Goal: Task Accomplishment & Management: Manage account settings

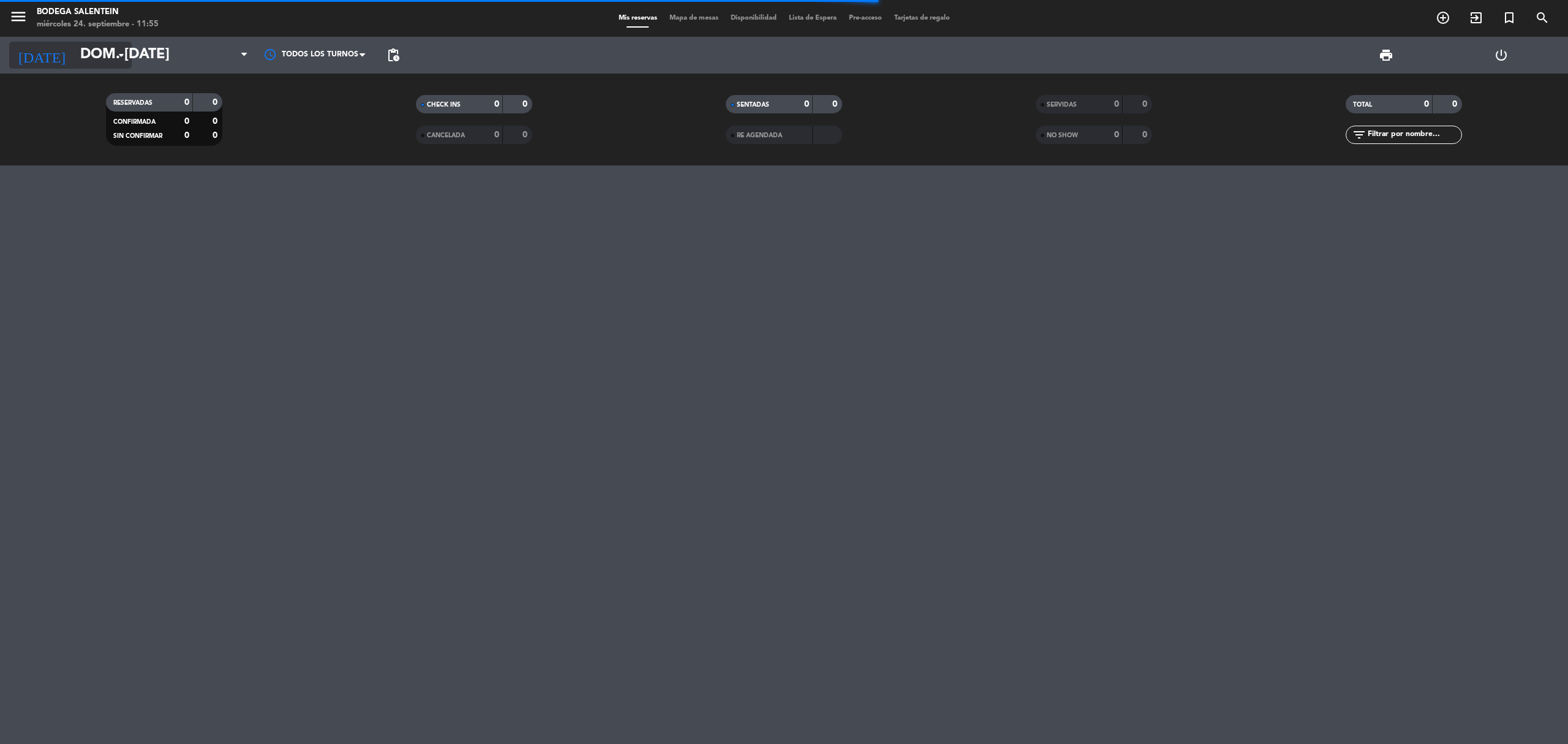
click at [74, 57] on input "dom. [DATE]" at bounding box center [165, 55] width 182 height 29
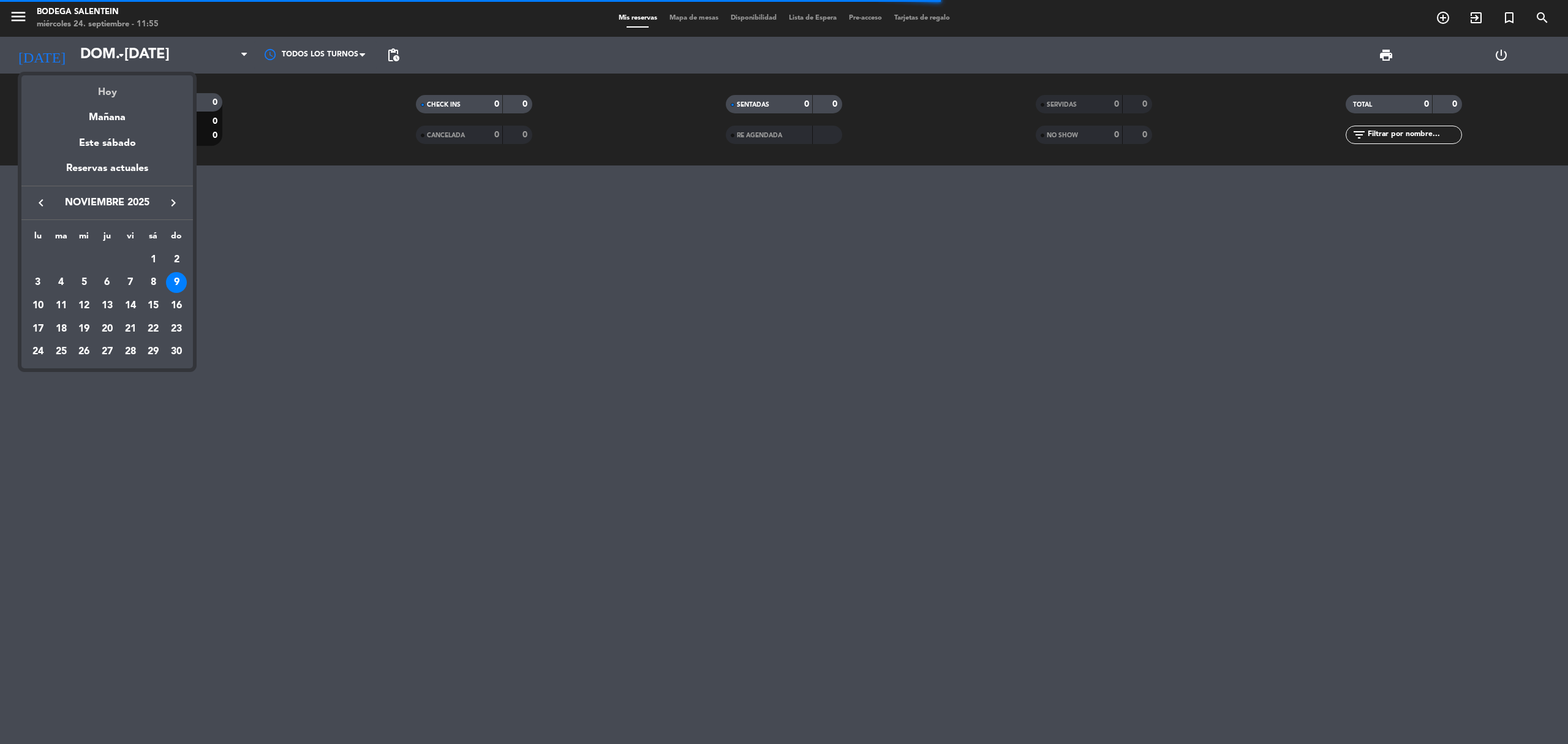
click at [112, 88] on div "Hoy" at bounding box center [107, 87] width 171 height 25
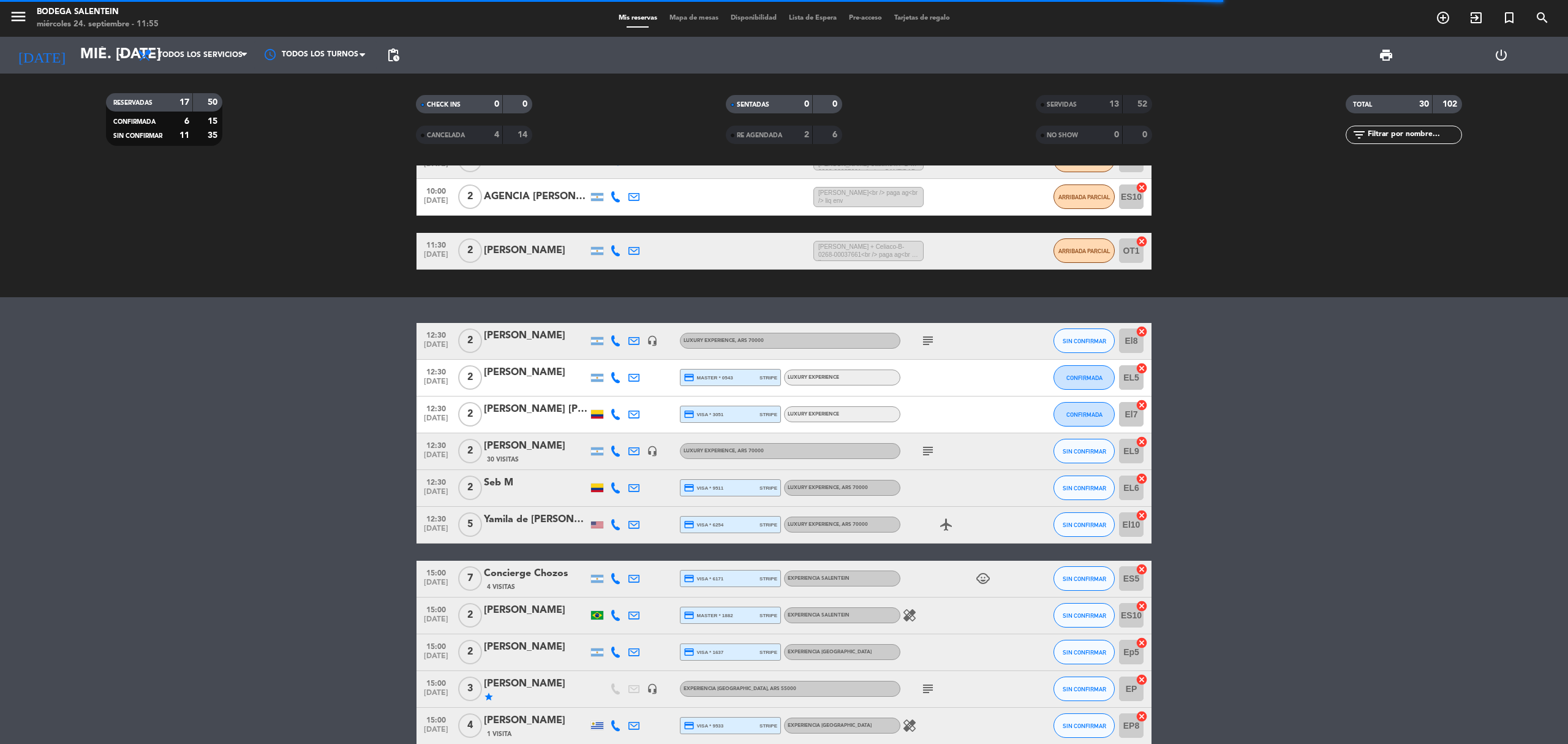
scroll to position [268, 0]
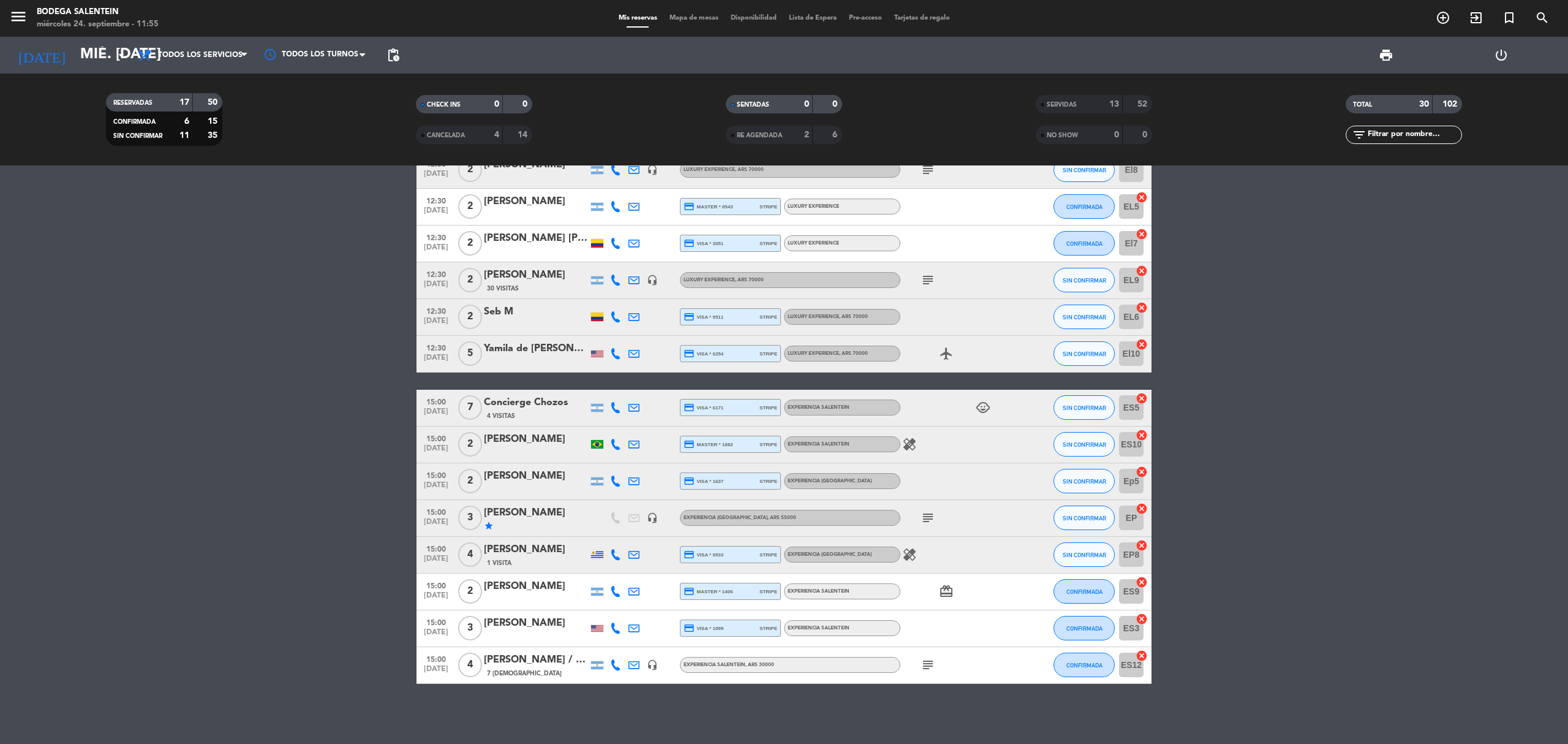
click at [553, 353] on div "Yamila de [PERSON_NAME]" at bounding box center [536, 349] width 104 height 16
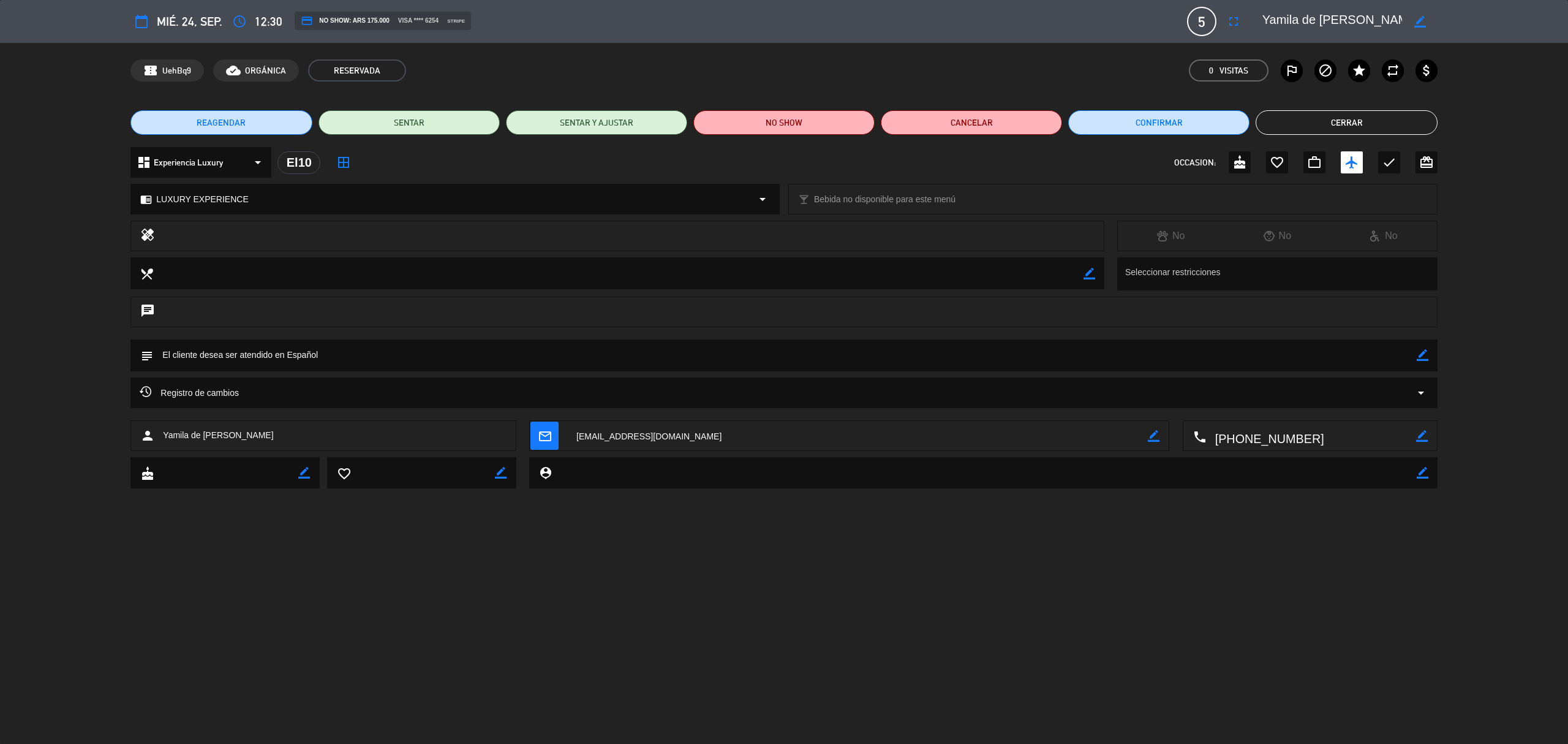
drag, startPoint x: 1264, startPoint y: 19, endPoint x: 1370, endPoint y: 20, distance: 106.0
click at [1370, 20] on textarea at bounding box center [1333, 21] width 141 height 22
click at [718, 566] on div "calendar_today mié. 24, sep. access_time 12:30 credit_card NO SHOW: ARS 175.000…" at bounding box center [784, 372] width 1568 height 744
click at [1336, 130] on button "Cerrar" at bounding box center [1347, 122] width 181 height 24
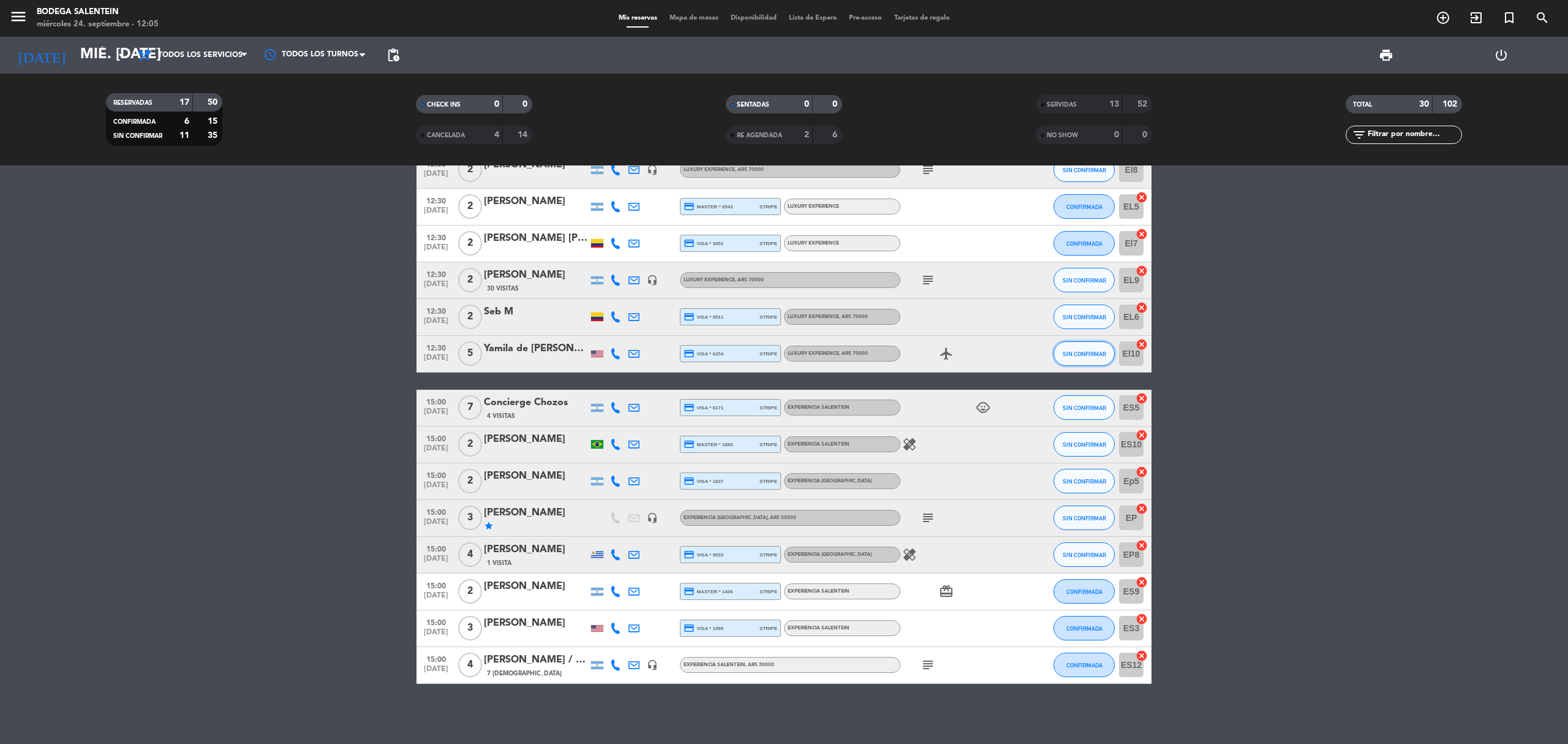
click at [1066, 351] on span "SIN CONFIRMAR" at bounding box center [1085, 354] width 44 height 6
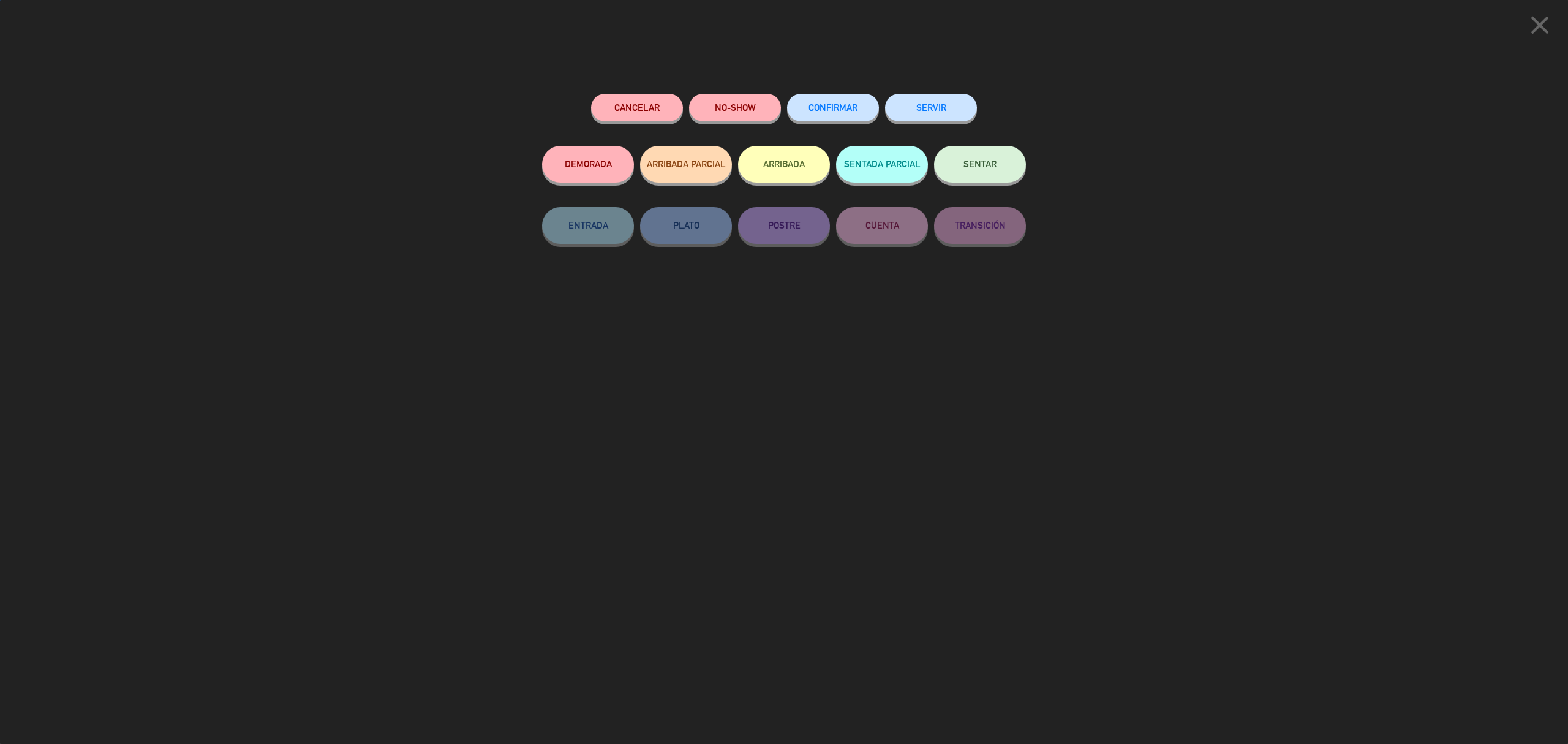
click at [942, 103] on button "SERVIR" at bounding box center [931, 108] width 92 height 27
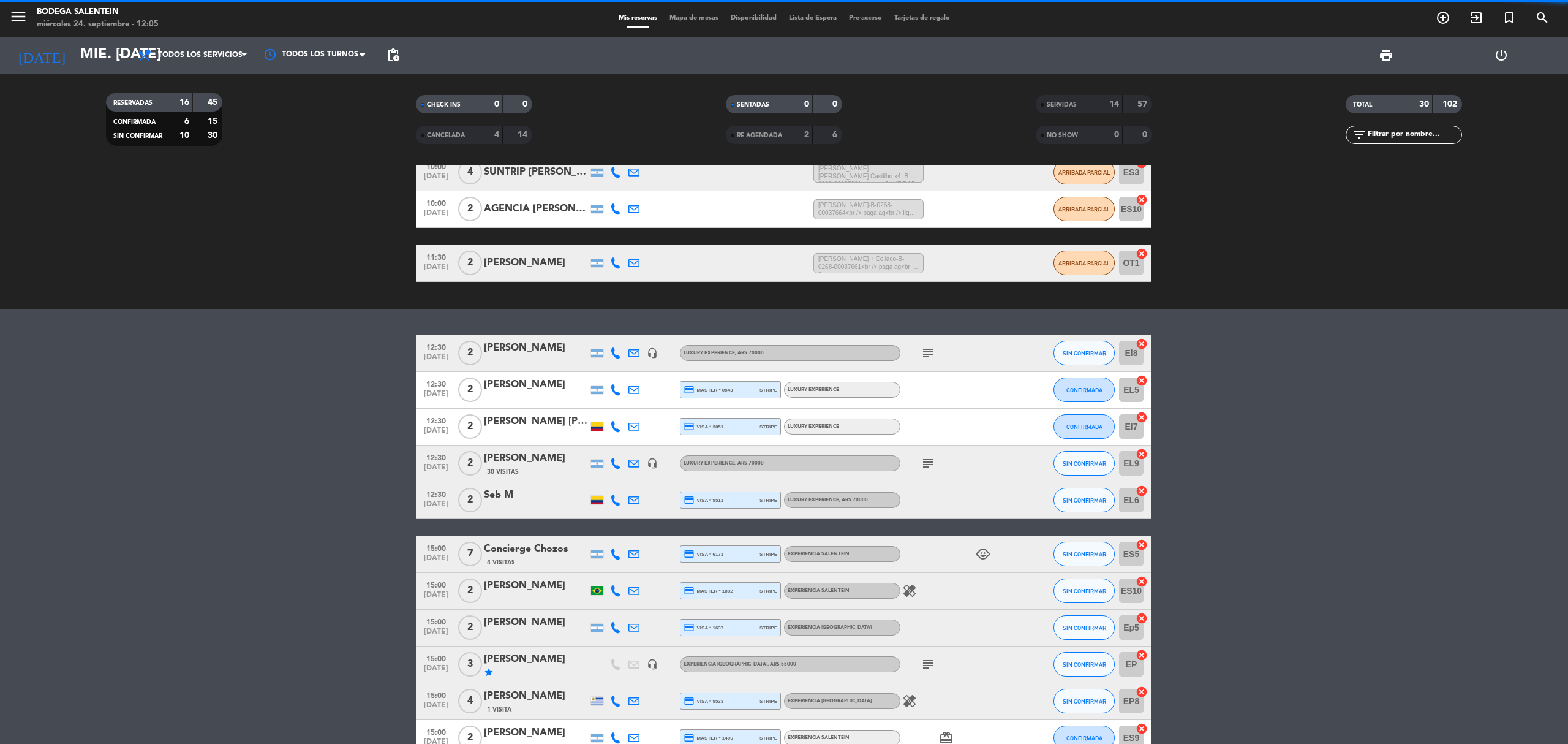
scroll to position [79, 0]
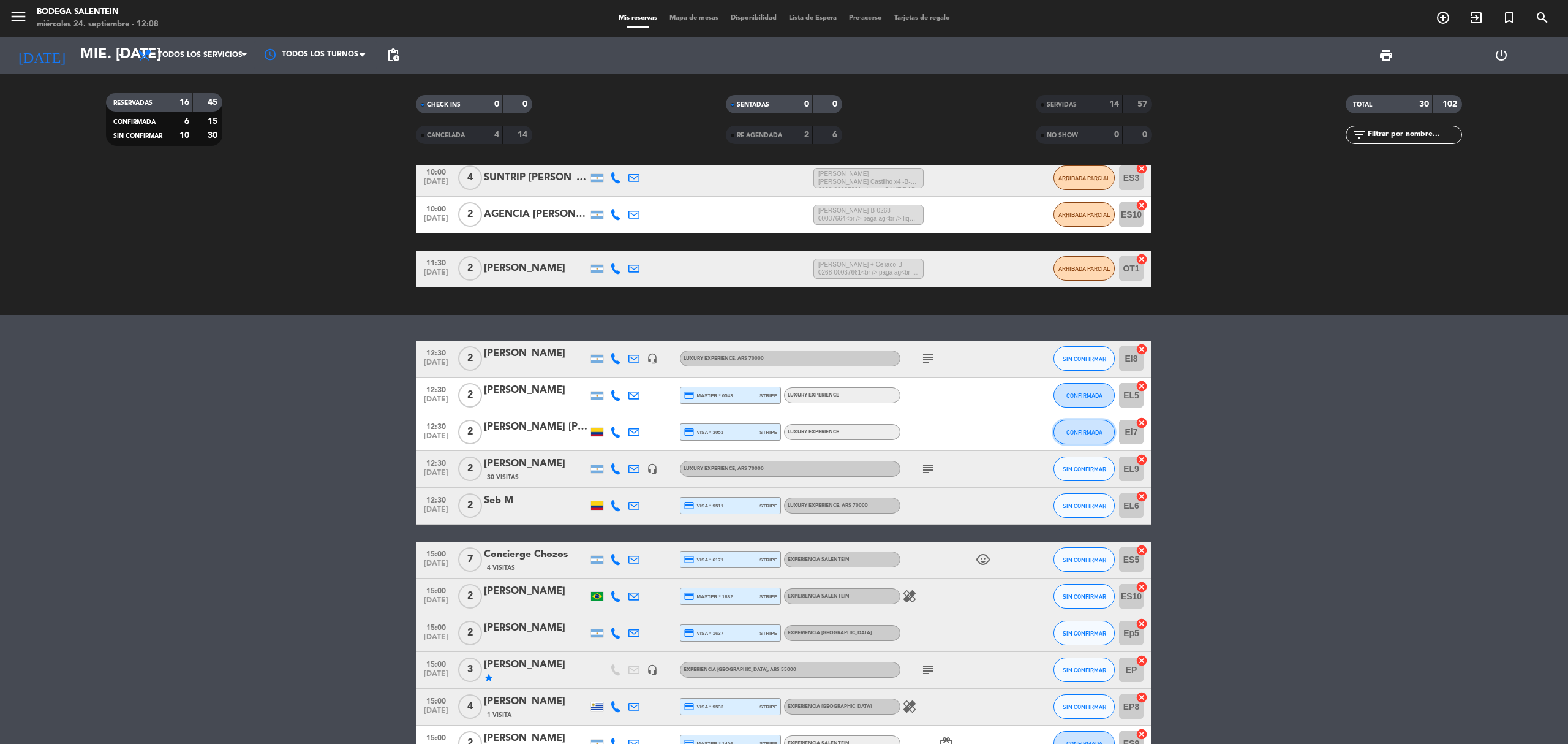
click at [1081, 427] on button "CONFIRMADA" at bounding box center [1085, 432] width 61 height 24
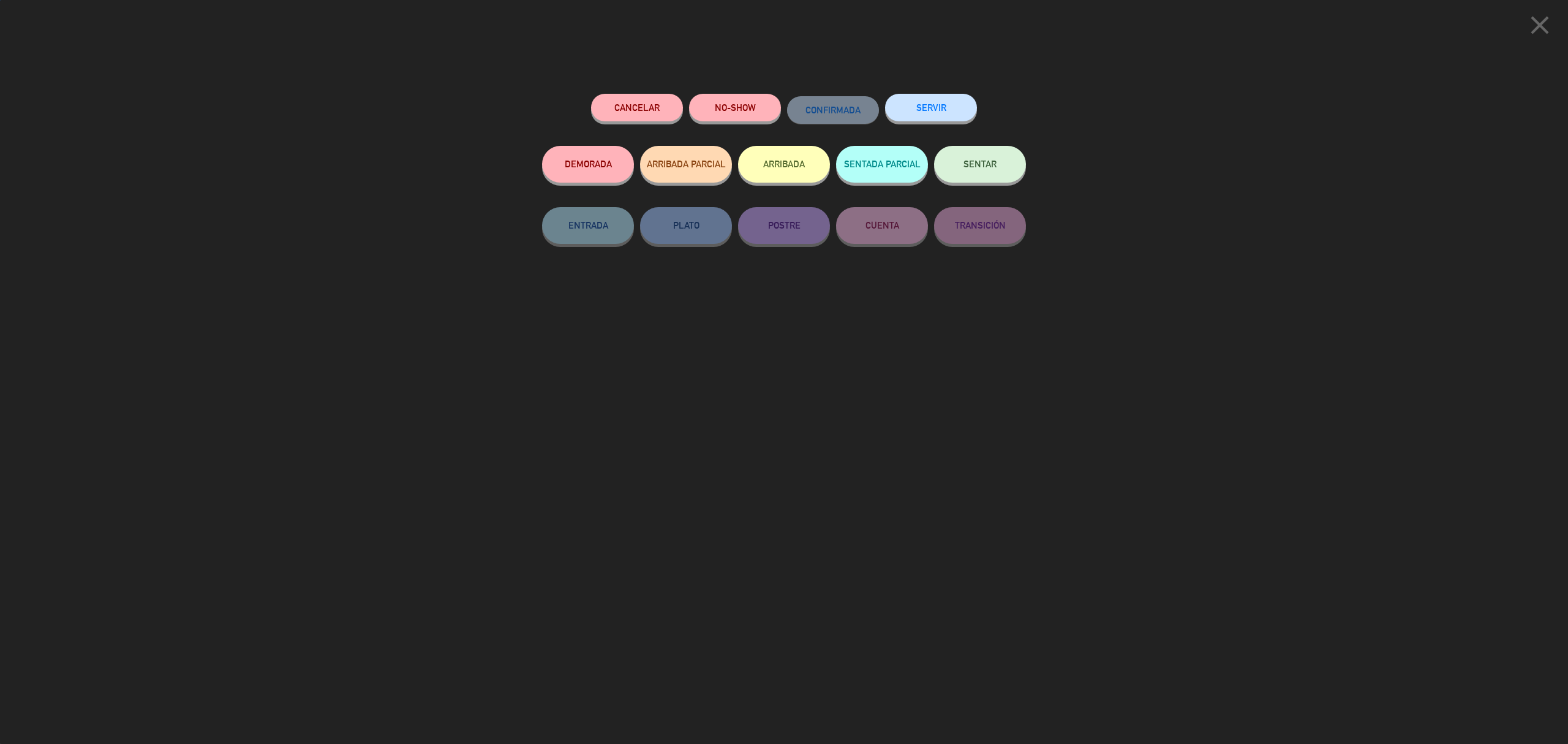
click at [934, 108] on button "SERVIR" at bounding box center [931, 108] width 92 height 27
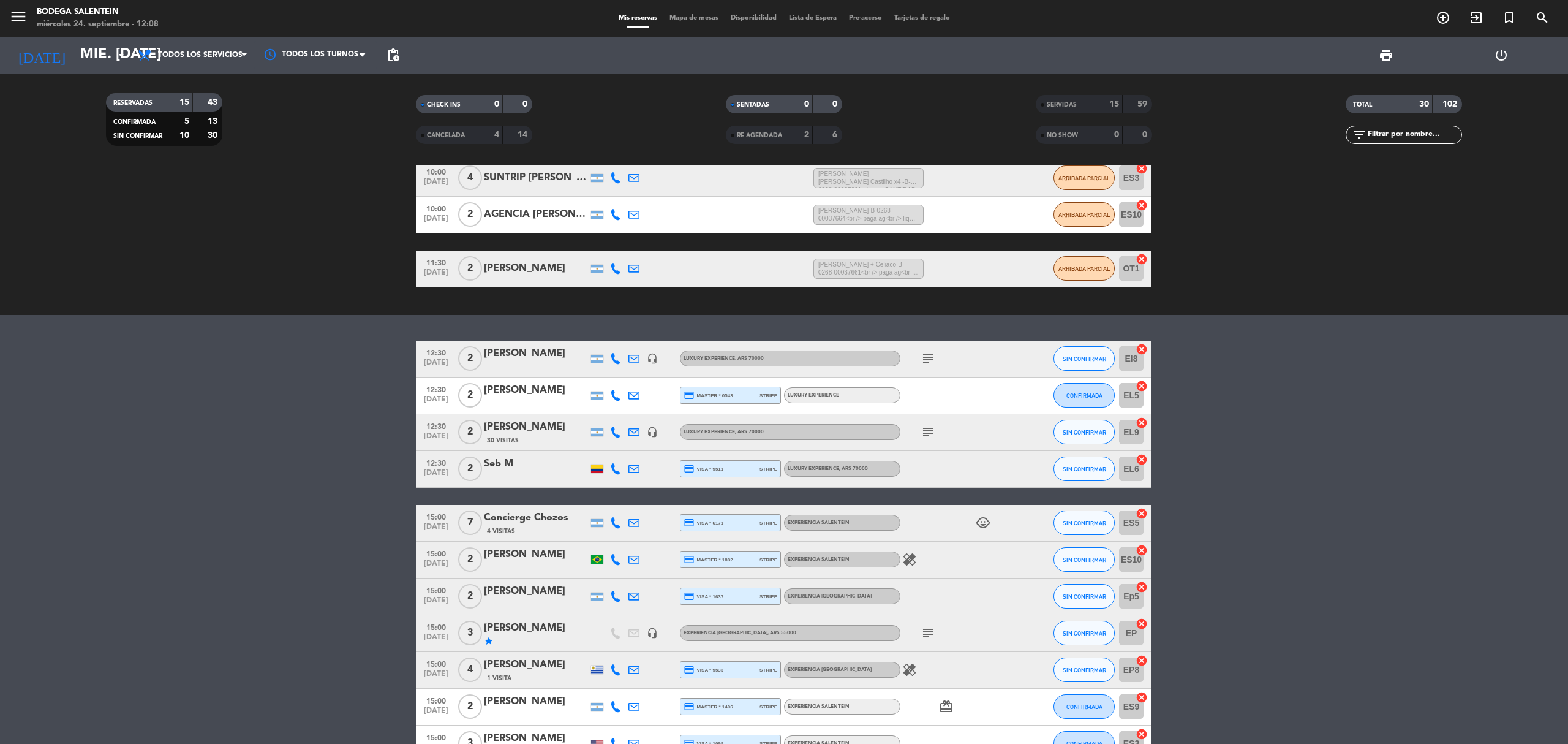
click at [242, 508] on bookings-row "12:30 [DATE] 2 [PERSON_NAME] headset_mic LUXURY EXPERIENCE , ARS 70000 subject …" at bounding box center [784, 569] width 1568 height 459
click at [926, 363] on icon "subject" at bounding box center [928, 358] width 15 height 15
click at [927, 434] on icon "subject" at bounding box center [928, 432] width 15 height 15
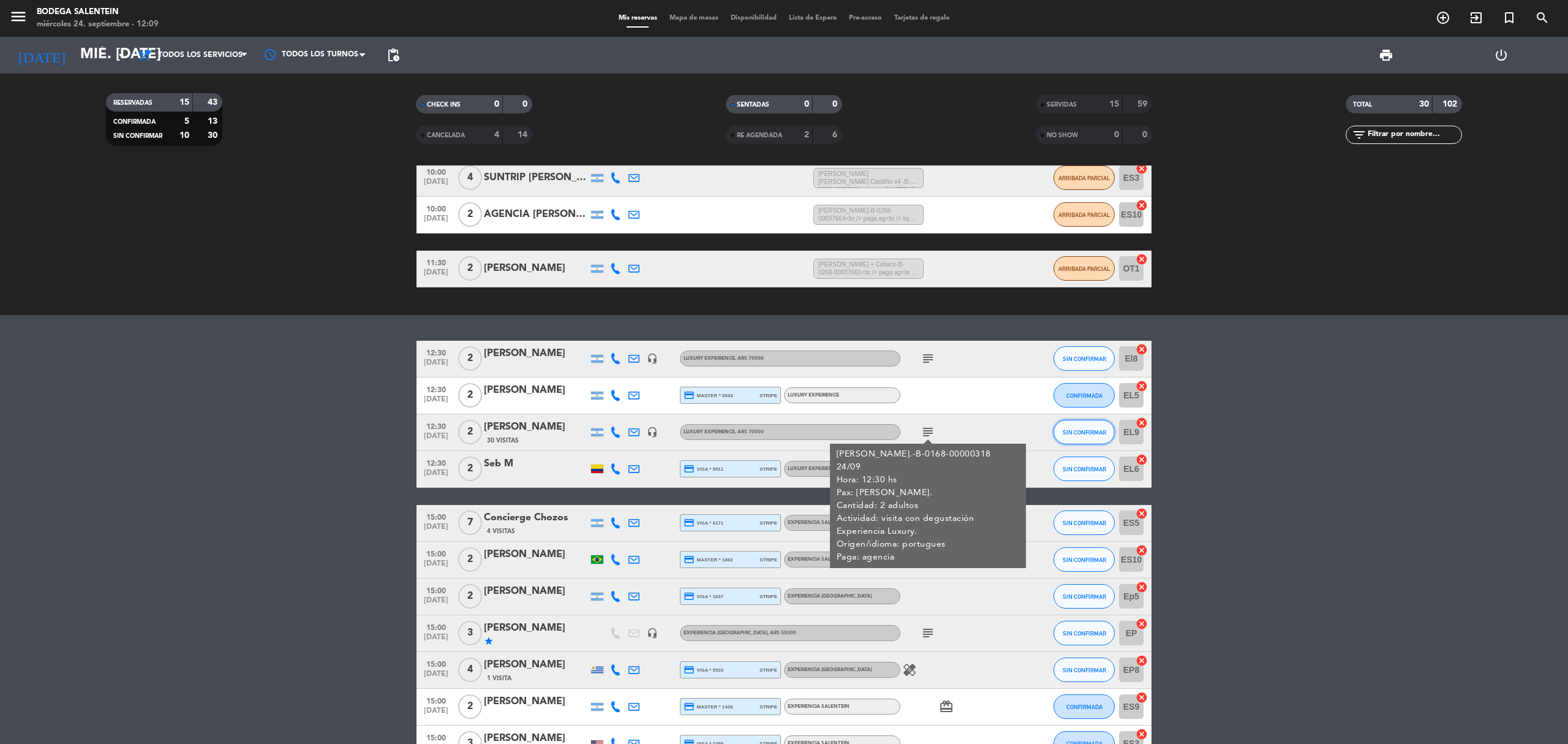
click at [1091, 429] on span "SIN CONFIRMAR" at bounding box center [1085, 433] width 44 height 6
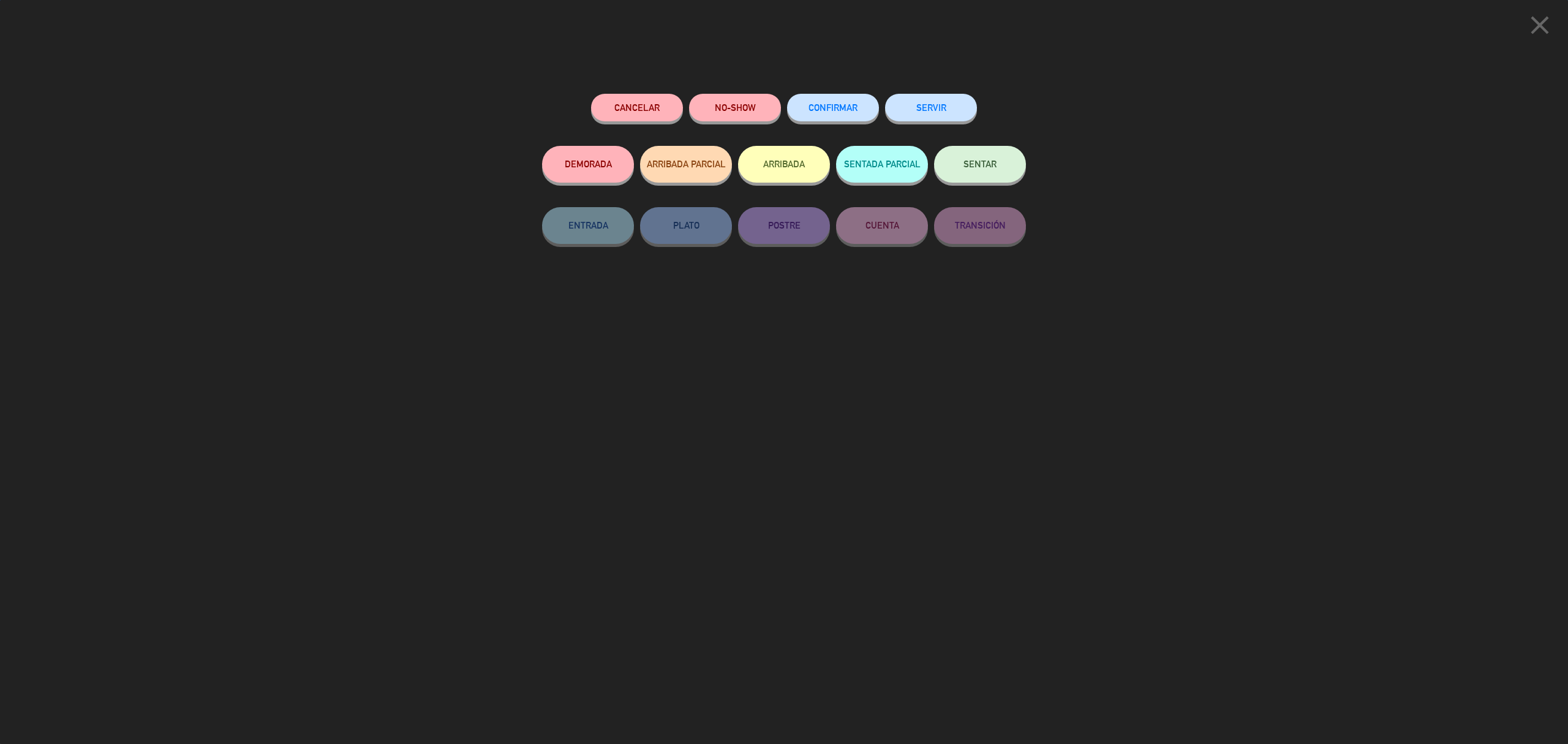
click at [926, 98] on button "SERVIR" at bounding box center [931, 108] width 92 height 27
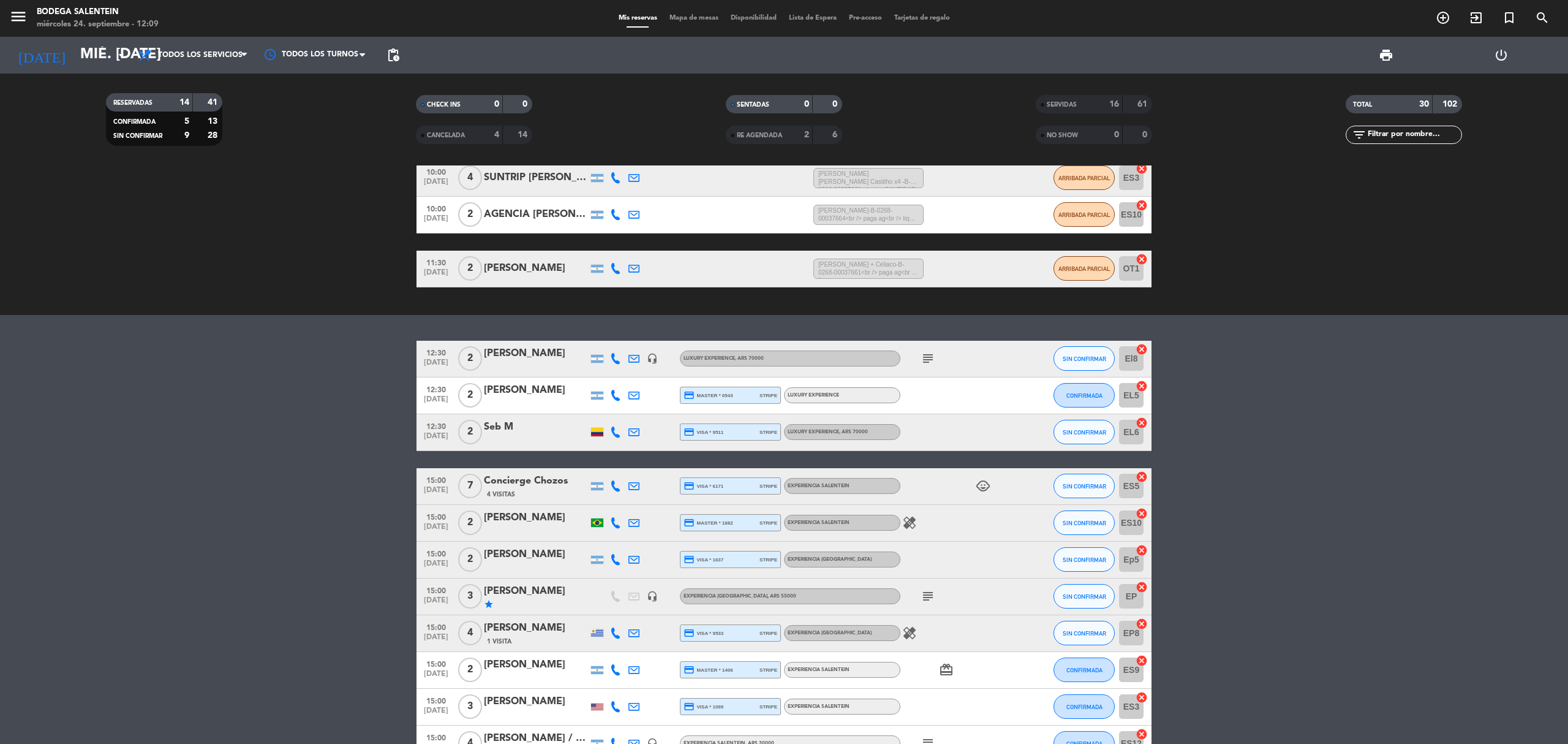
click at [917, 357] on div "subject" at bounding box center [955, 358] width 110 height 36
click at [933, 357] on icon "subject" at bounding box center [928, 358] width 15 height 15
click at [322, 416] on bookings-row "12:30 [DATE] 2 [PERSON_NAME] headset_mic LUXURY EXPERIENCE , ARS 70000 subject …" at bounding box center [784, 551] width 1568 height 421
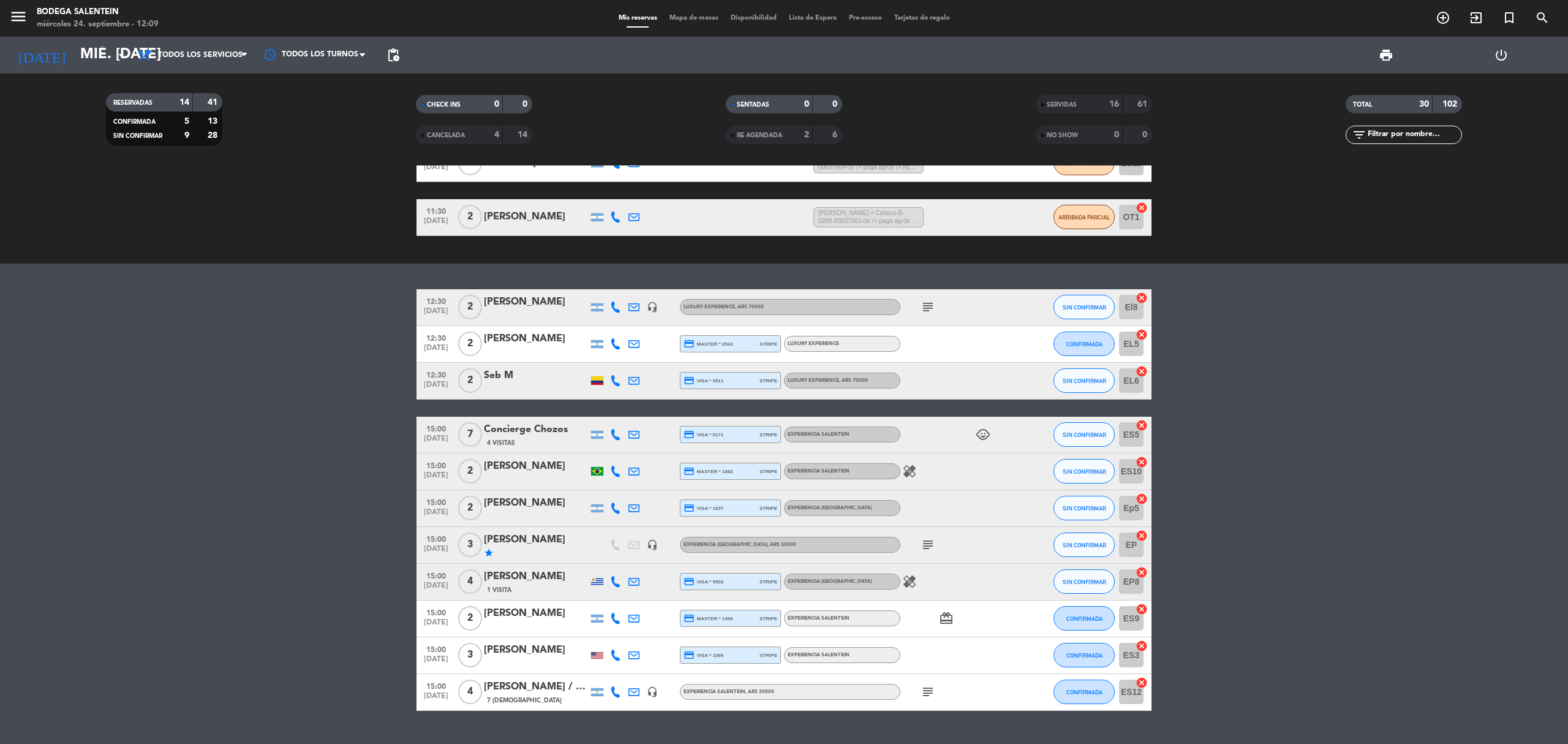
scroll to position [158, 0]
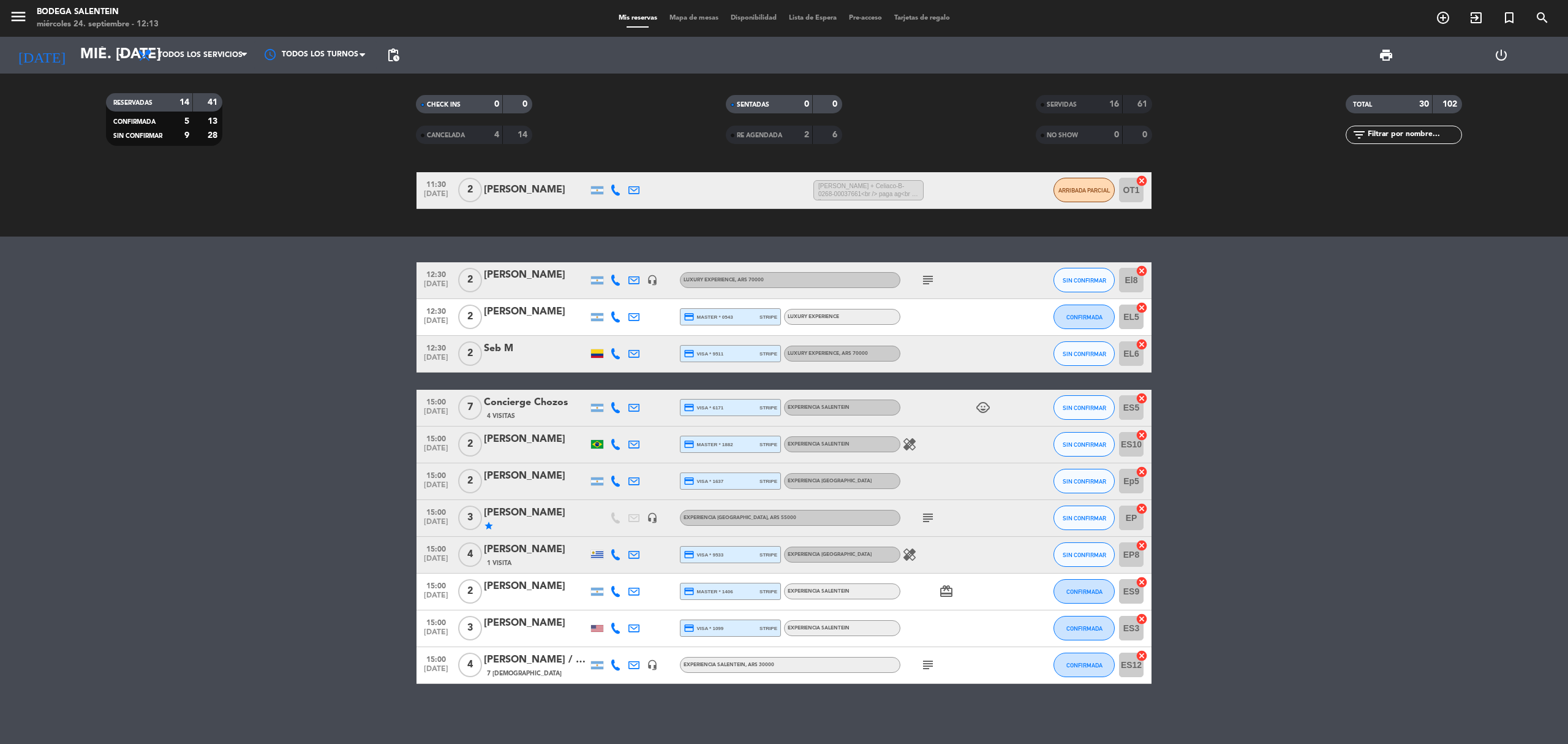
click at [349, 354] on bookings-row "12:30 [DATE] 2 [PERSON_NAME] headset_mic LUXURY EXPERIENCE , ARS 70000 subject …" at bounding box center [784, 472] width 1568 height 421
click at [349, 351] on bookings-row "12:30 [DATE] 2 [PERSON_NAME] headset_mic LUXURY EXPERIENCE , ARS 70000 subject …" at bounding box center [784, 472] width 1568 height 421
click at [307, 361] on bookings-row "12:30 [DATE] 2 [PERSON_NAME] headset_mic LUXURY EXPERIENCE , ARS 70000 subject …" at bounding box center [784, 472] width 1568 height 421
click at [213, 413] on bookings-row "12:30 [DATE] 2 [PERSON_NAME] headset_mic LUXURY EXPERIENCE , ARS 70000 subject …" at bounding box center [784, 472] width 1568 height 421
click at [1090, 314] on span "CONFIRMADA" at bounding box center [1085, 317] width 36 height 6
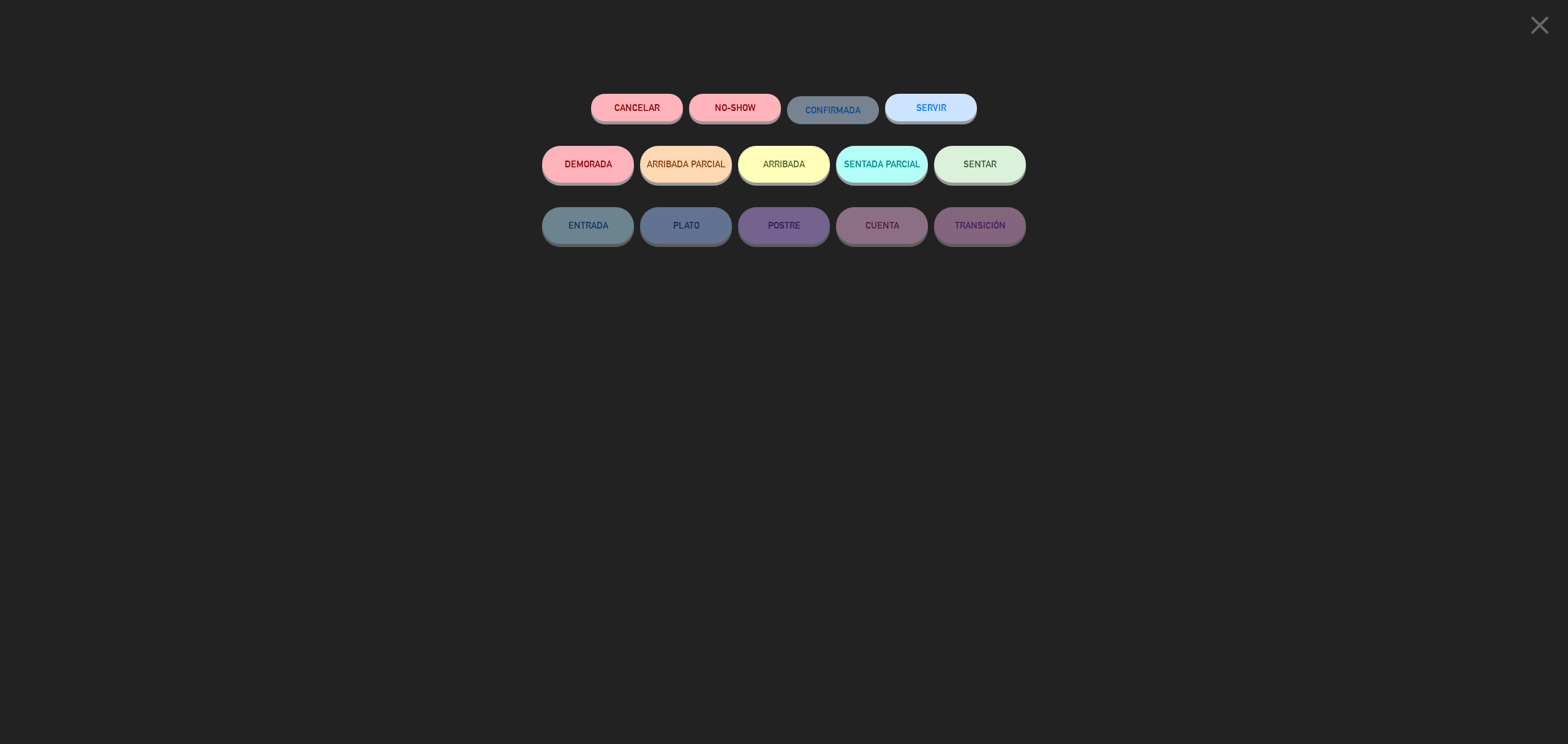
click at [950, 114] on button "SERVIR" at bounding box center [931, 108] width 92 height 27
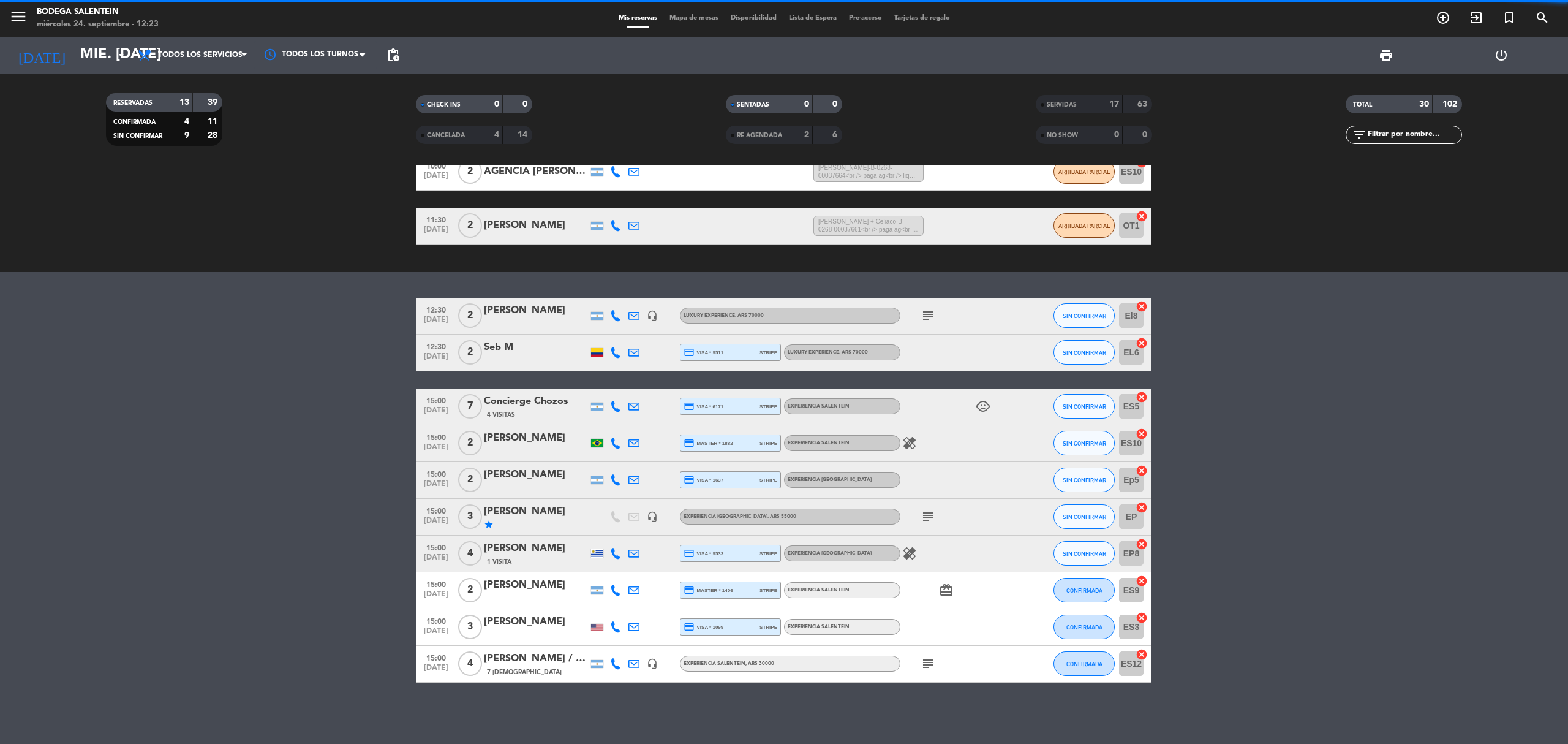
scroll to position [120, 0]
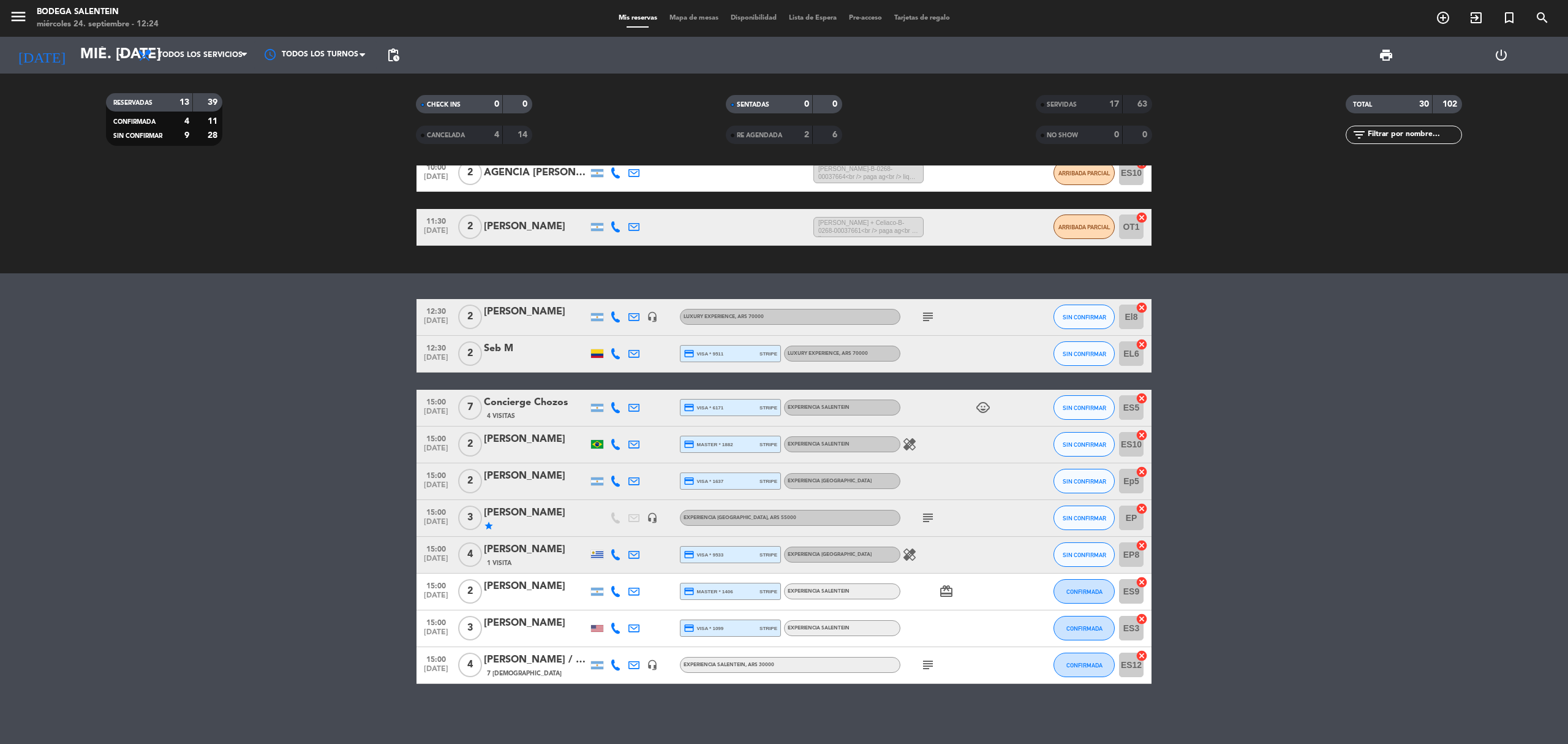
click at [253, 511] on bookings-row "12:30 [DATE] 2 [PERSON_NAME] headset_mic LUXURY EXPERIENCE , ARS 70000 subject …" at bounding box center [784, 492] width 1568 height 385
click at [297, 419] on bookings-row "12:30 [DATE] 2 [PERSON_NAME] headset_mic LUXURY EXPERIENCE , ARS 70000 subject …" at bounding box center [784, 492] width 1568 height 385
click at [280, 467] on bookings-row "12:30 [DATE] 2 [PERSON_NAME] headset_mic LUXURY EXPERIENCE , ARS 70000 subject …" at bounding box center [784, 492] width 1568 height 385
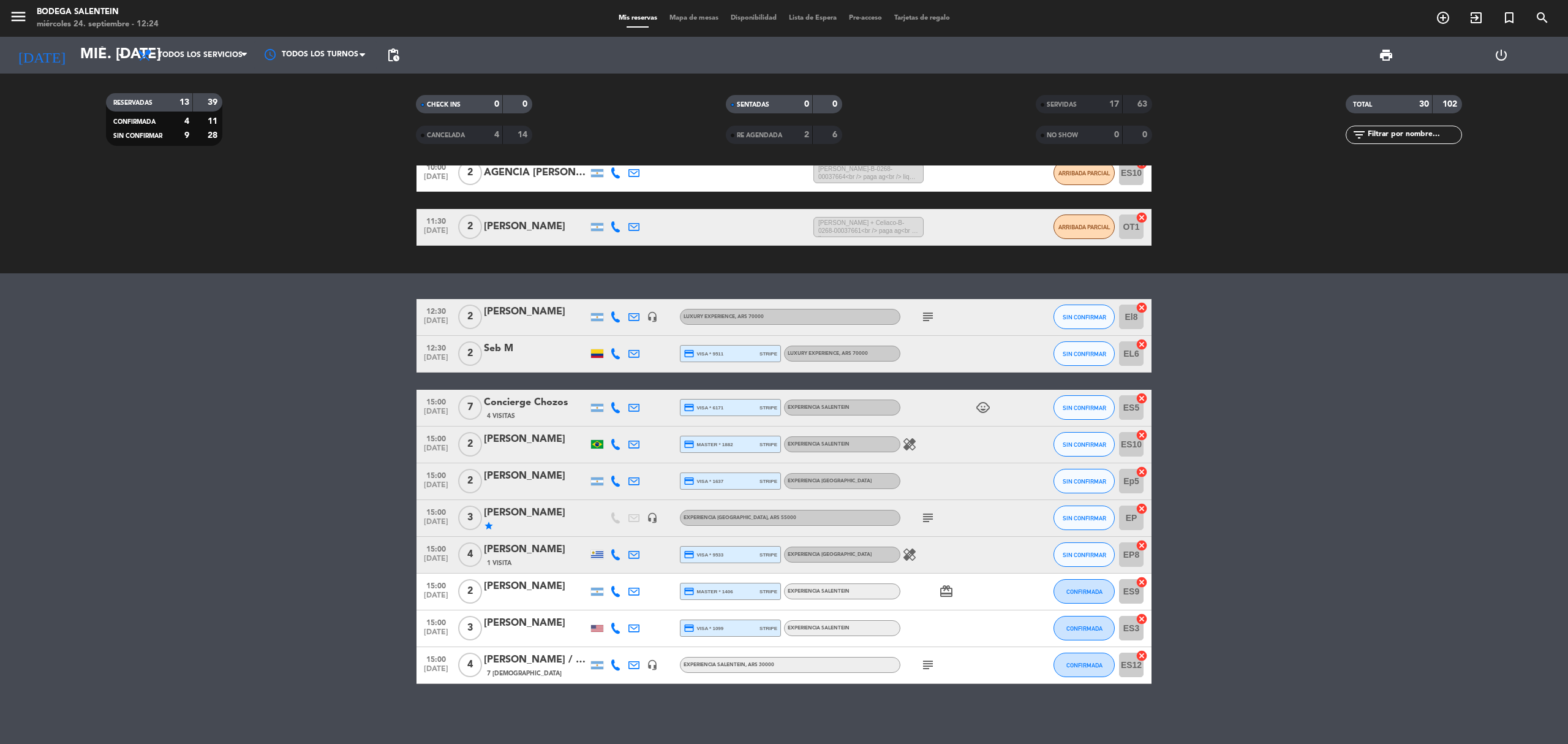
click at [280, 467] on bookings-row "12:30 [DATE] 2 [PERSON_NAME] headset_mic LUXURY EXPERIENCE , ARS 70000 subject …" at bounding box center [784, 492] width 1568 height 385
click at [1233, 440] on bookings-row "12:30 [DATE] 2 [PERSON_NAME] headset_mic LUXURY EXPERIENCE , ARS 70000 subject …" at bounding box center [784, 492] width 1568 height 385
click at [297, 358] on bookings-row "12:30 [DATE] 2 [PERSON_NAME] headset_mic LUXURY EXPERIENCE , ARS 70000 subject …" at bounding box center [784, 492] width 1568 height 385
click at [337, 388] on bookings-row "12:30 [DATE] 2 [PERSON_NAME] headset_mic LUXURY EXPERIENCE , ARS 70000 subject …" at bounding box center [784, 492] width 1568 height 385
click at [926, 311] on icon "subject" at bounding box center [928, 317] width 15 height 15
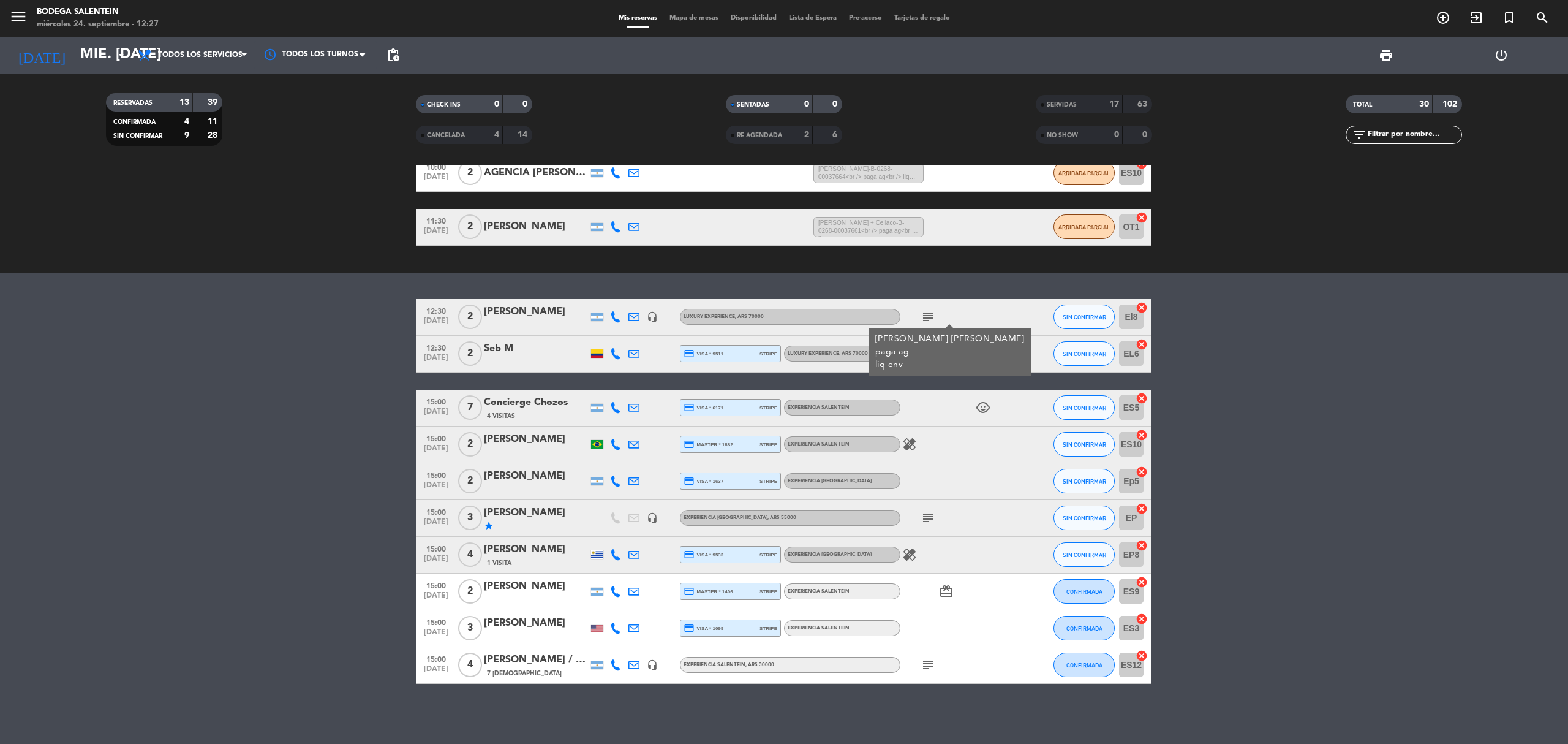
click at [314, 374] on bookings-row "12:30 [DATE] 2 [PERSON_NAME] headset_mic LUXURY EXPERIENCE , ARS 70000 subject …" at bounding box center [784, 492] width 1568 height 385
click at [1069, 353] on span "SIN CONFIRMAR" at bounding box center [1085, 354] width 44 height 6
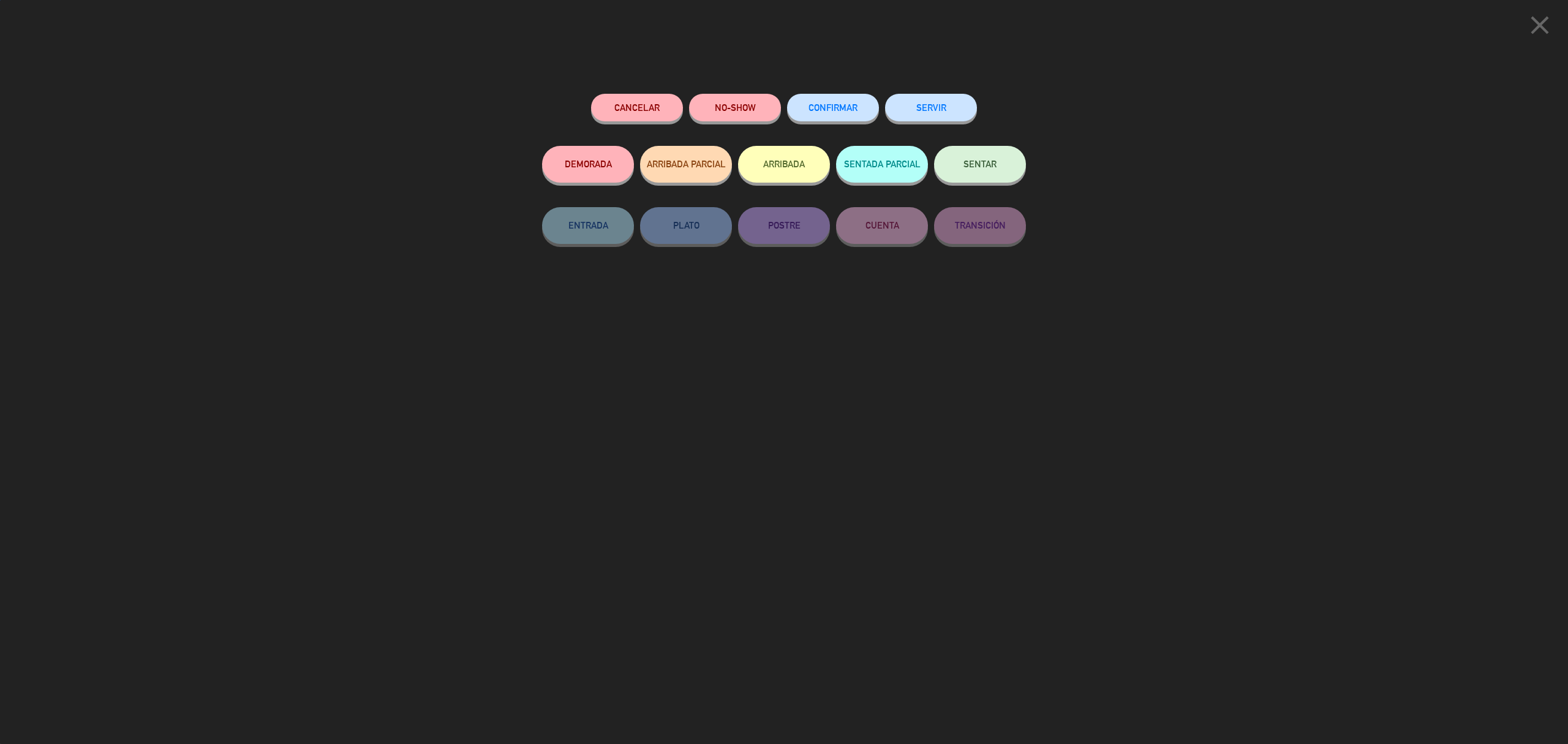
click at [907, 115] on button "SERVIR" at bounding box center [931, 108] width 92 height 27
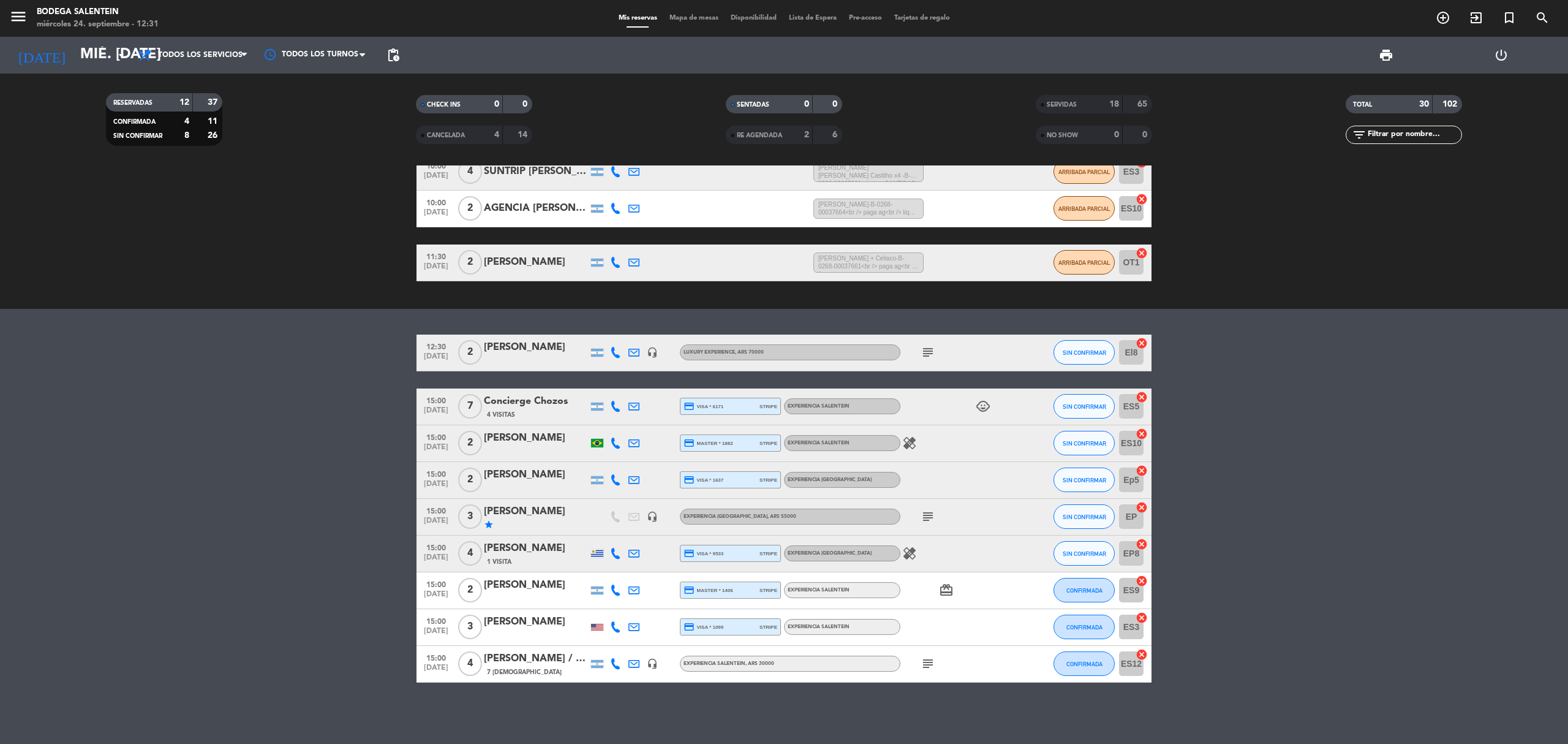
scroll to position [84, 0]
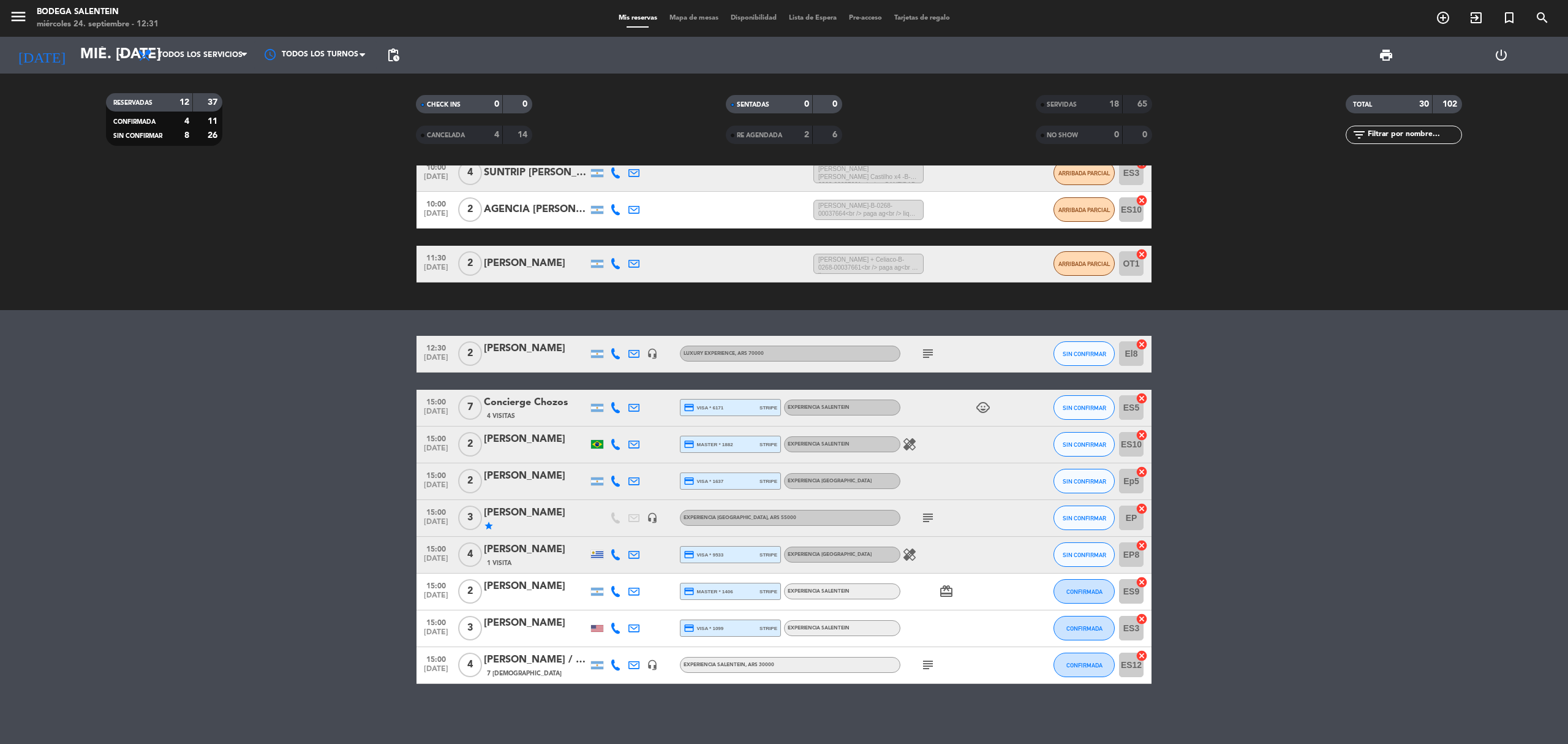
click at [244, 471] on bookings-row "12:30 [DATE] 2 [PERSON_NAME] headset_mic LUXURY EXPERIENCE , ARS 70000 subject …" at bounding box center [784, 509] width 1568 height 348
click at [932, 351] on icon "subject" at bounding box center [928, 353] width 15 height 15
click at [288, 471] on bookings-row "12:30 [DATE] 2 [PERSON_NAME] headset_mic LUXURY EXPERIENCE , ARS 70000 subject …" at bounding box center [784, 509] width 1568 height 348
click at [94, 53] on input "mié. [DATE]" at bounding box center [165, 55] width 182 height 29
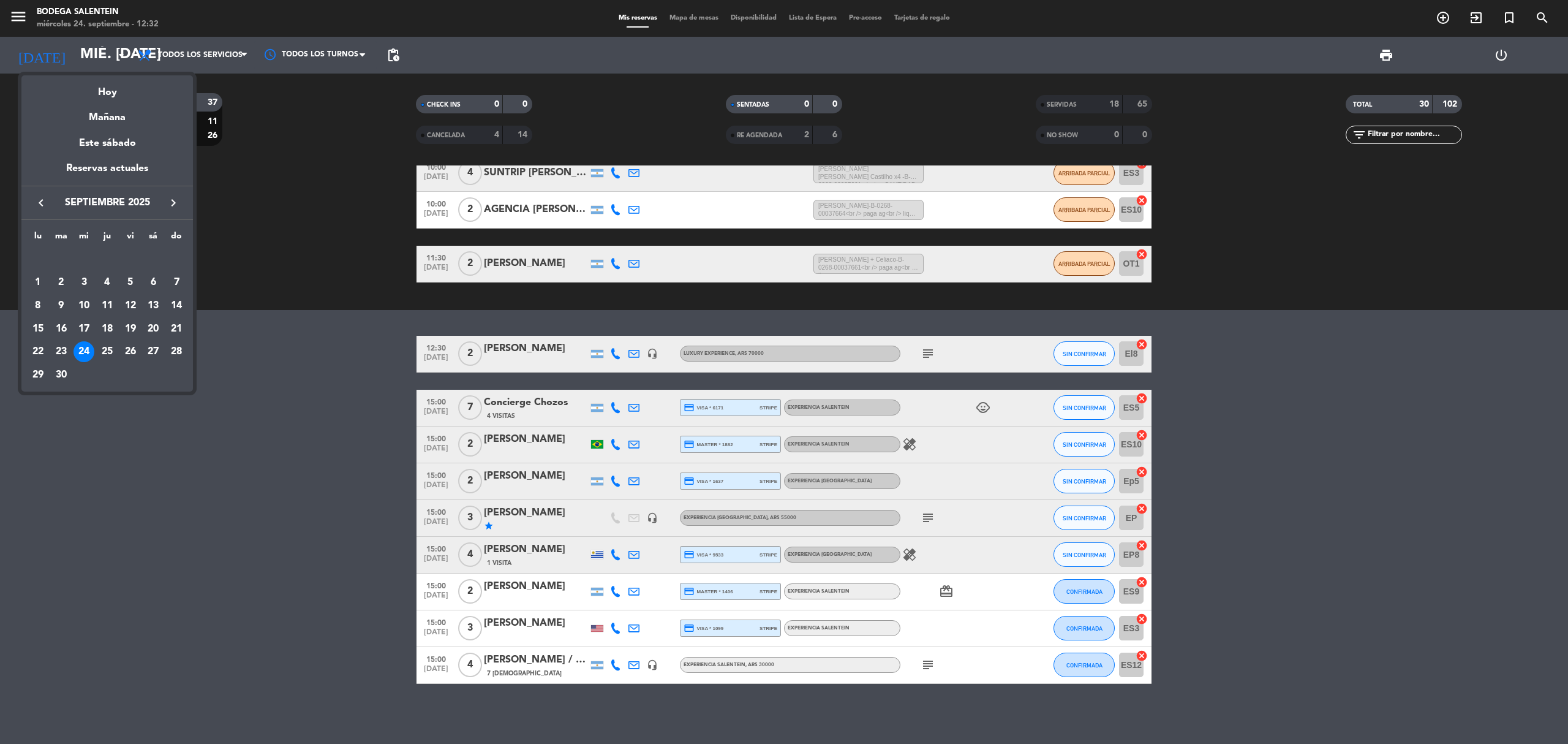
click at [171, 205] on icon "keyboard_arrow_right" at bounding box center [173, 203] width 15 height 15
click at [174, 285] on div "9" at bounding box center [176, 283] width 21 height 21
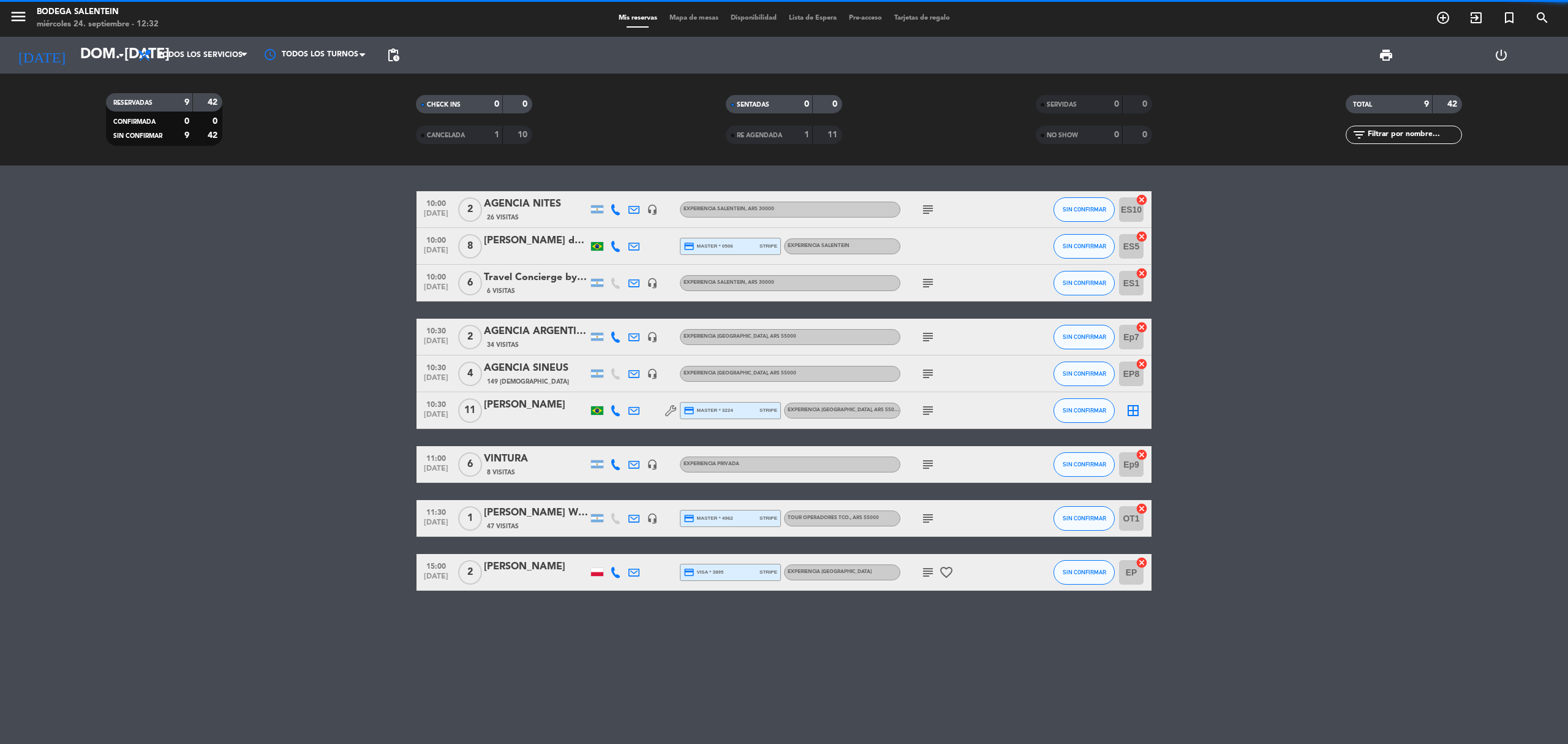
scroll to position [0, 0]
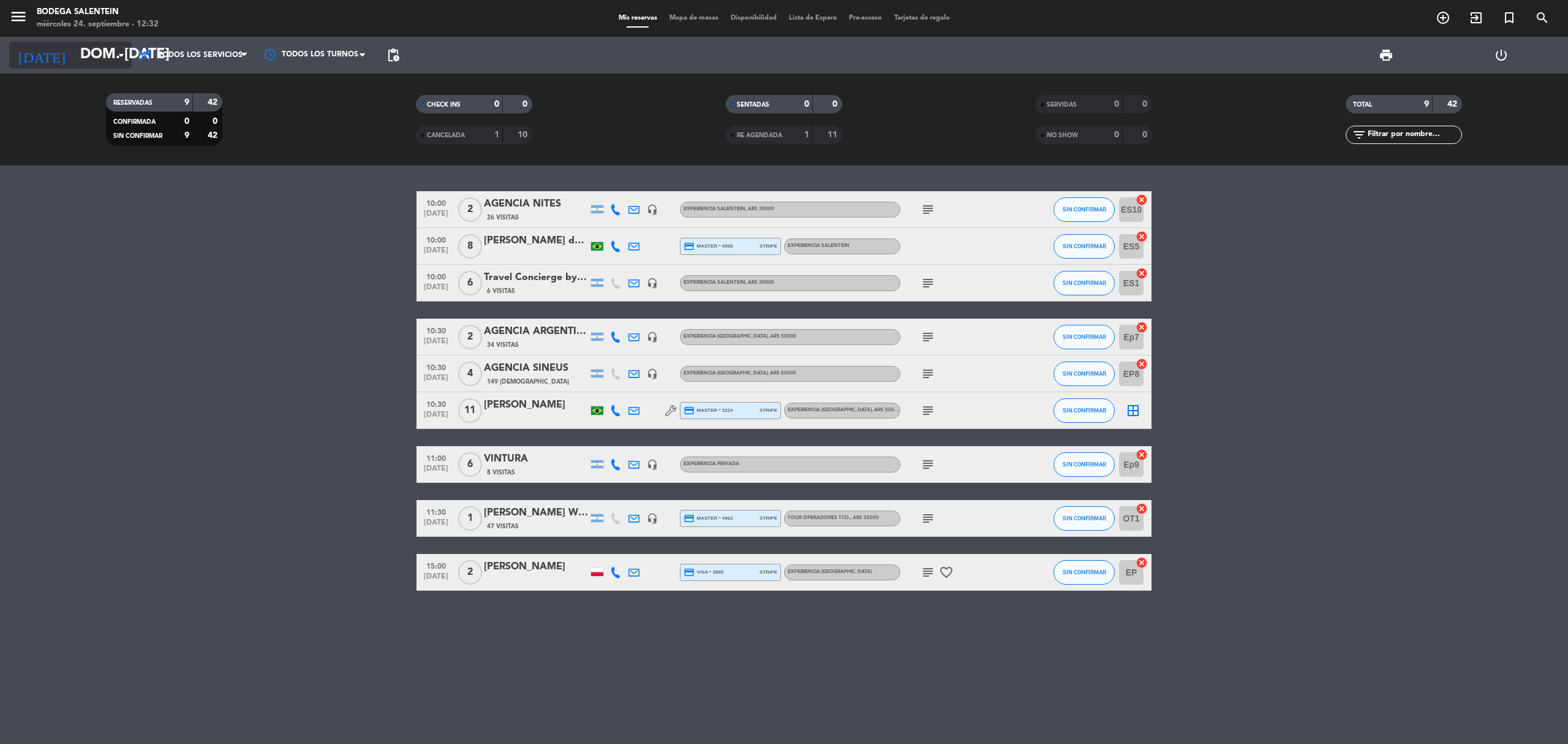
click at [74, 62] on input "dom. [DATE]" at bounding box center [165, 55] width 182 height 29
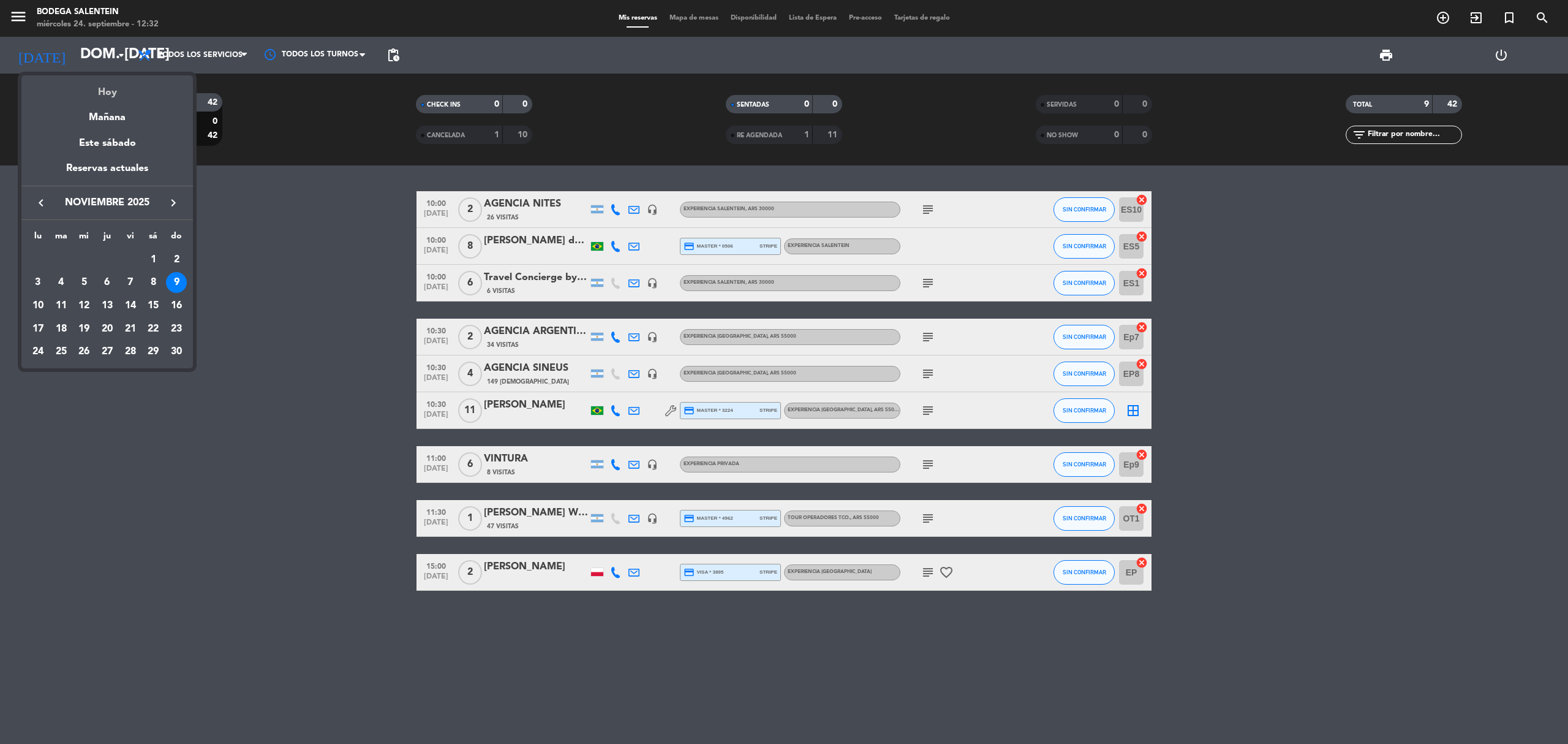
click at [103, 93] on div "Hoy" at bounding box center [107, 87] width 171 height 25
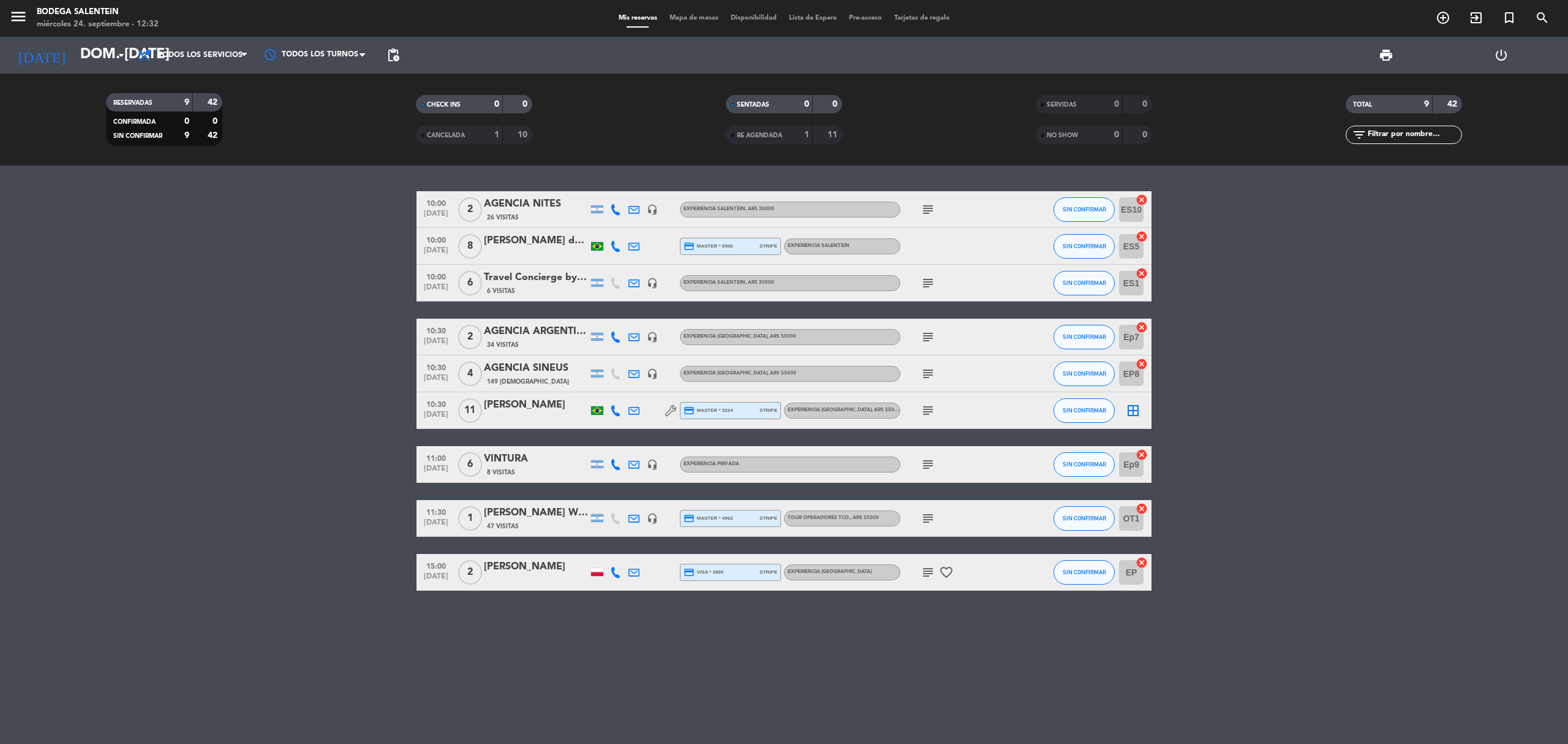
type input "mié. [DATE]"
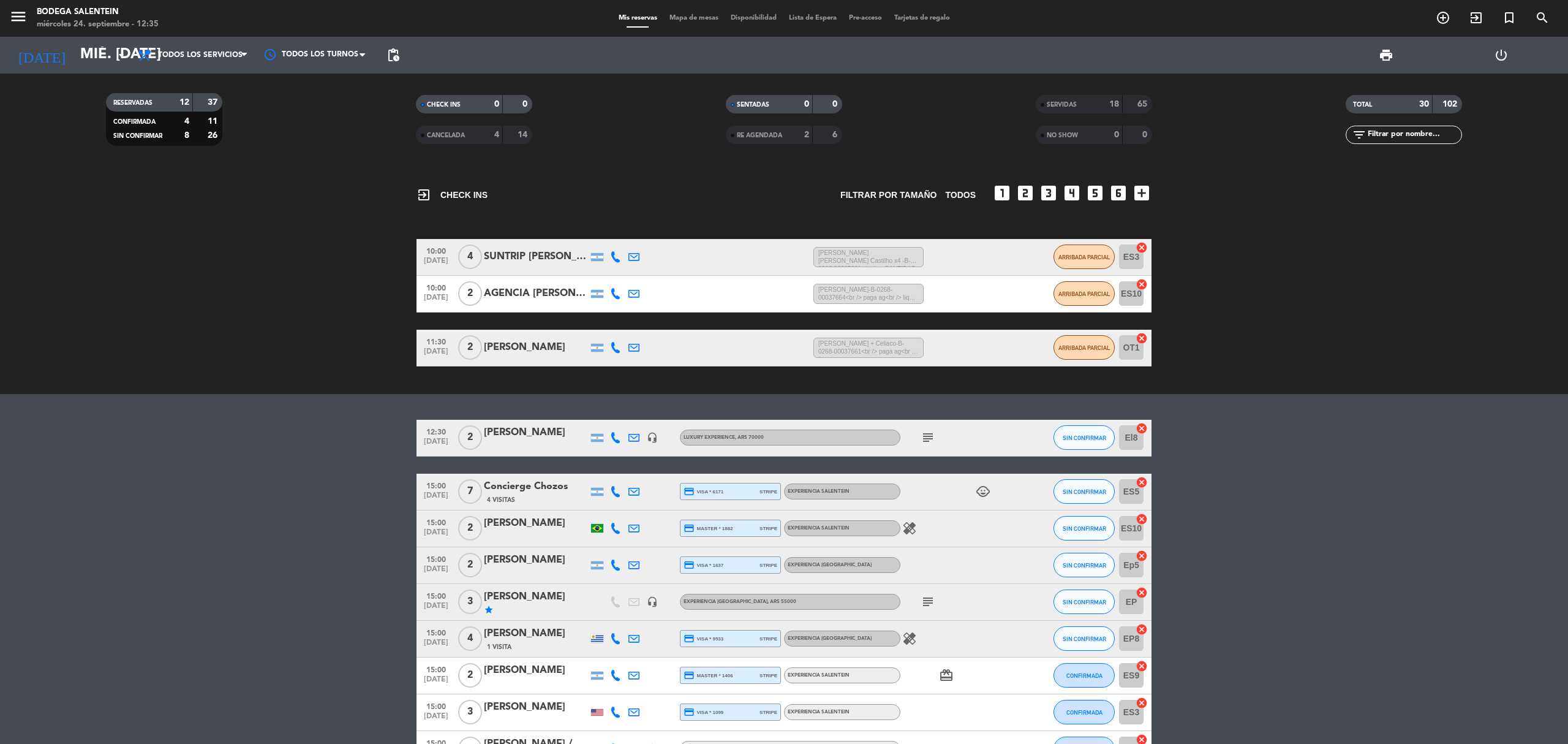
click at [936, 434] on span "subject" at bounding box center [928, 438] width 19 height 15
click at [920, 439] on span "subject" at bounding box center [928, 438] width 19 height 15
click at [938, 439] on div "subject" at bounding box center [955, 438] width 110 height 36
click at [929, 442] on icon "subject" at bounding box center [928, 438] width 15 height 15
click at [1083, 437] on span "SIN CONFIRMAR" at bounding box center [1085, 438] width 44 height 6
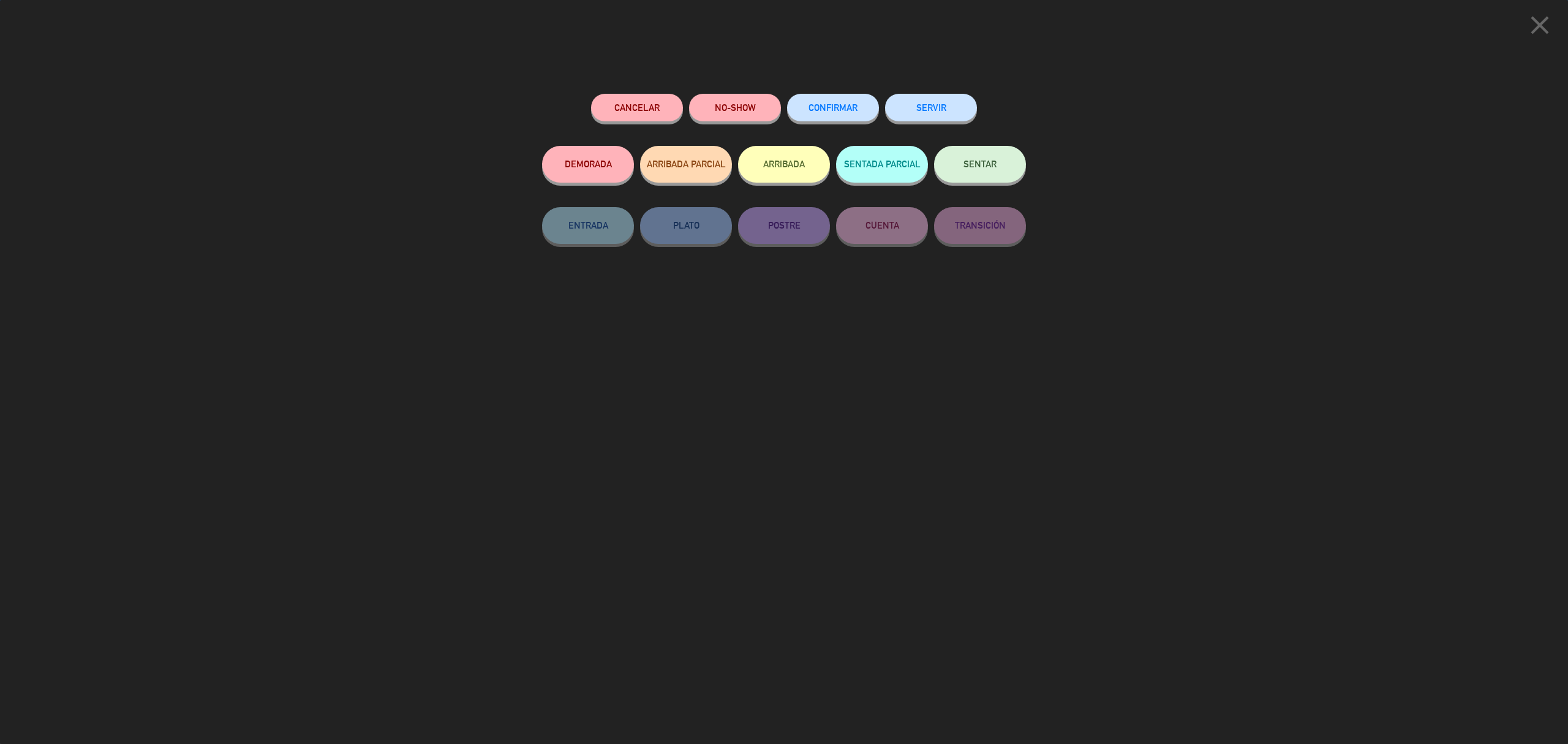
click at [710, 154] on button "ARRIBADA PARCIAL" at bounding box center [686, 163] width 92 height 36
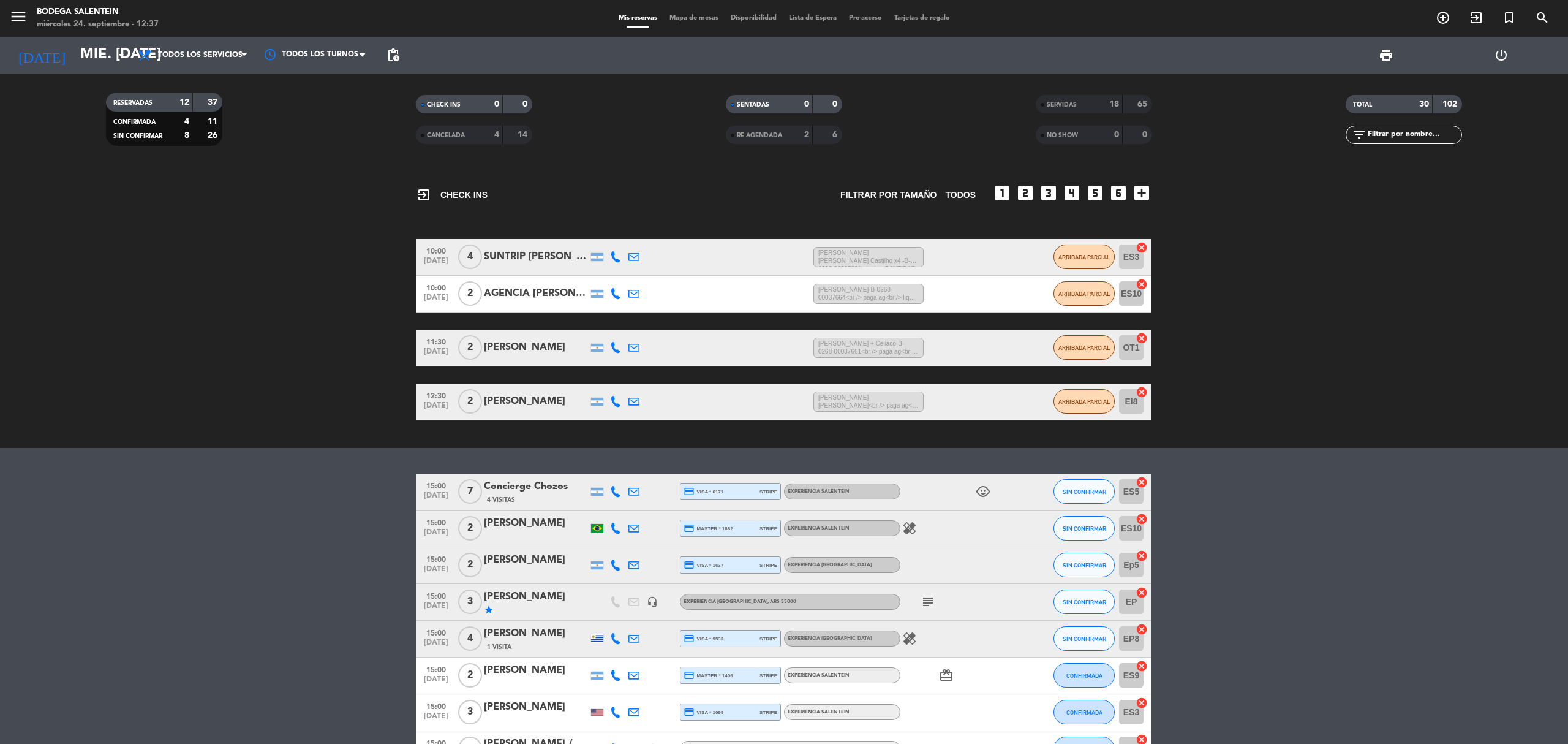
click at [221, 449] on div "exit_to_app CHECK INS Filtrar por tamaño TODOS looks_one looks_two looks_3 look…" at bounding box center [784, 454] width 1568 height 578
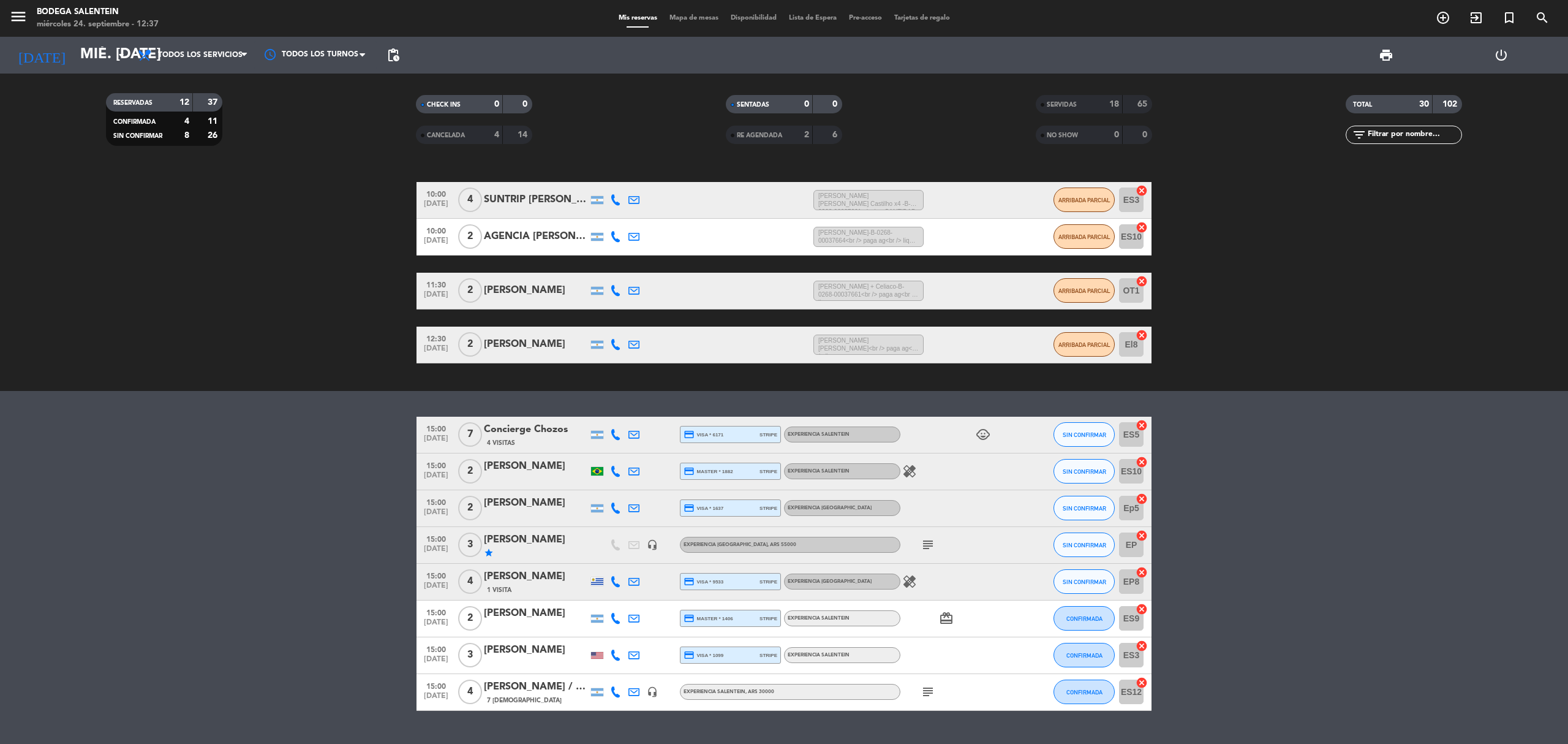
scroll to position [84, 0]
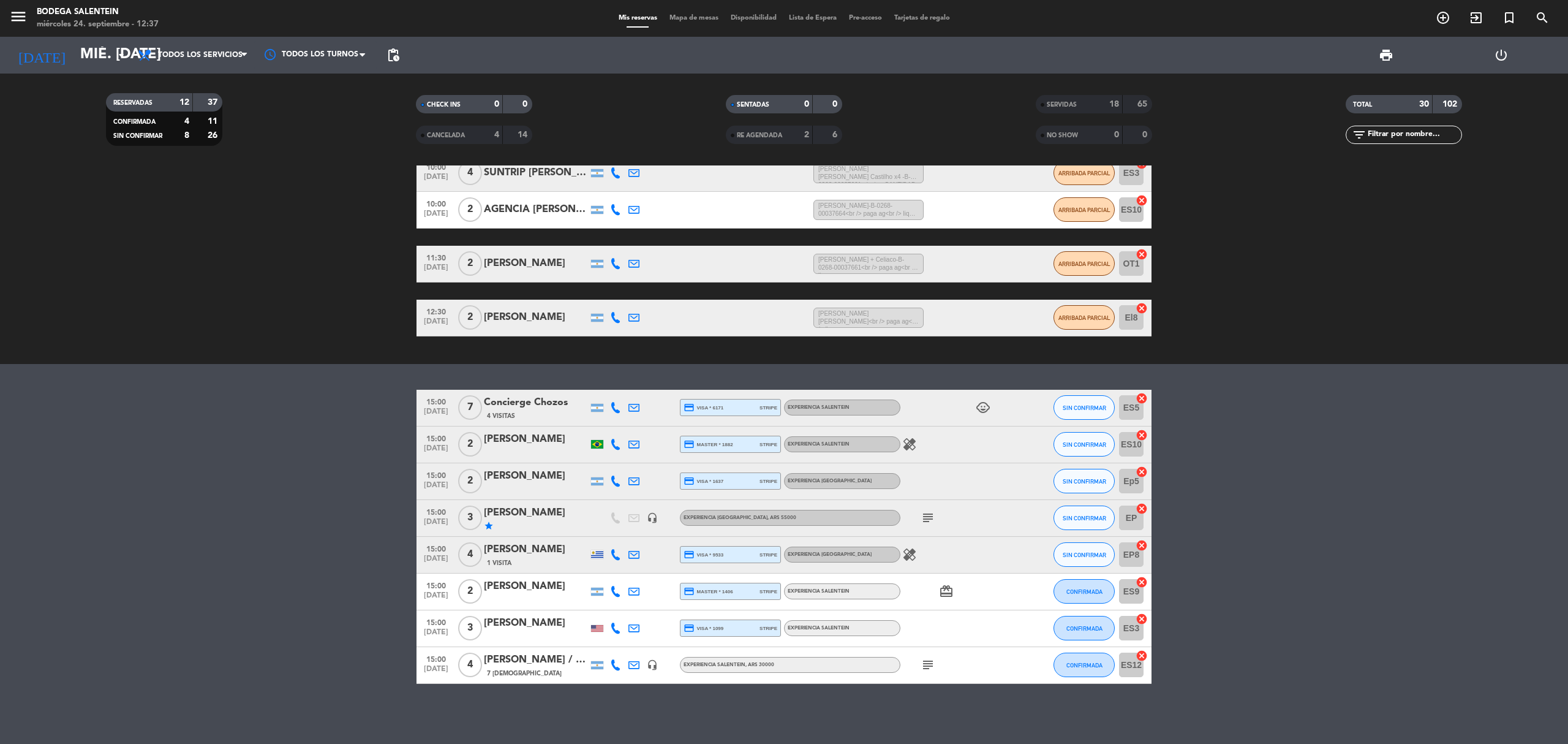
click at [302, 608] on bookings-row "15:00 [DATE] 7 Concierge Chozos 4 Visitas credit_card visa * 6171 stripe Experi…" at bounding box center [784, 537] width 1568 height 294
click at [305, 442] on bookings-row "15:00 [DATE] 7 Concierge Chozos 4 Visitas credit_card visa * 6171 stripe Experi…" at bounding box center [784, 537] width 1568 height 294
